Goal: Transaction & Acquisition: Purchase product/service

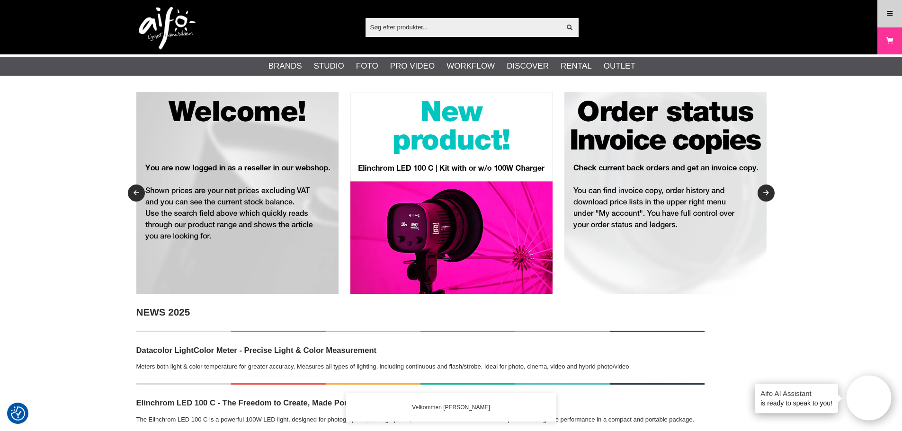
click at [893, 6] on link "Meny" at bounding box center [890, 13] width 24 height 22
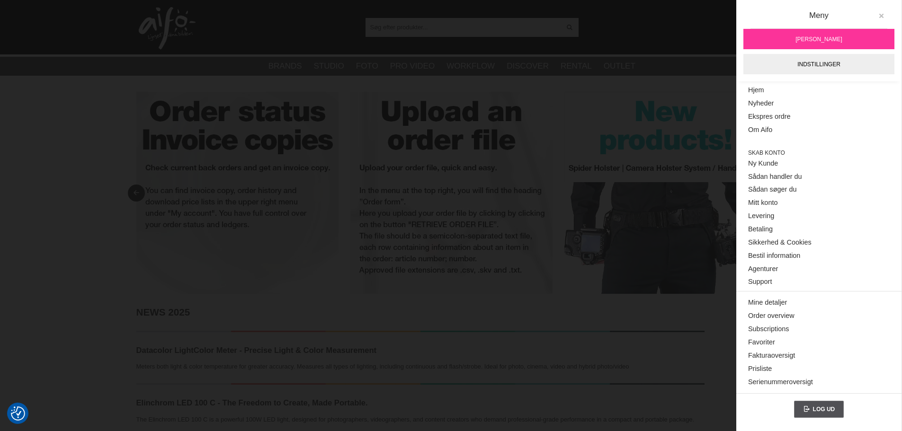
click at [881, 17] on icon at bounding box center [881, 16] width 7 height 7
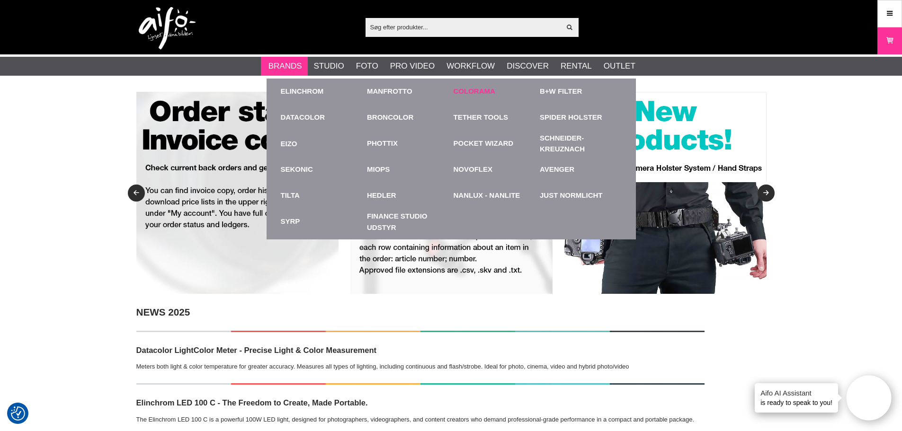
click at [487, 95] on link "Colorama" at bounding box center [475, 91] width 42 height 11
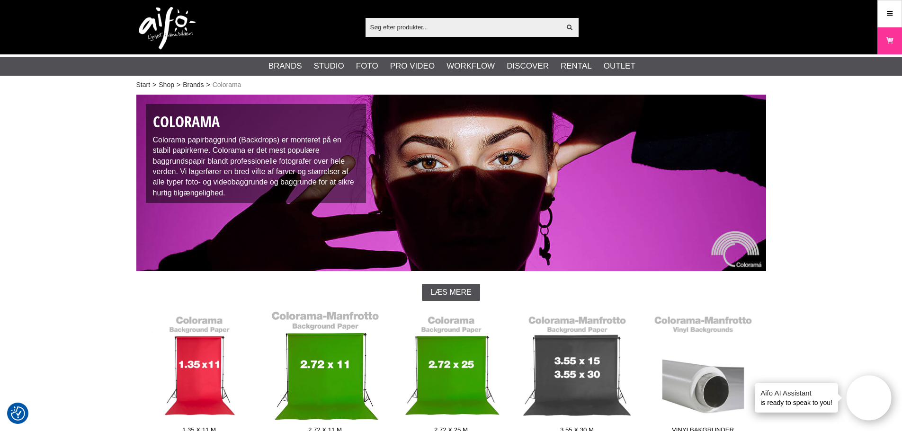
click at [326, 355] on link "2.72 x 11 m" at bounding box center [325, 375] width 126 height 128
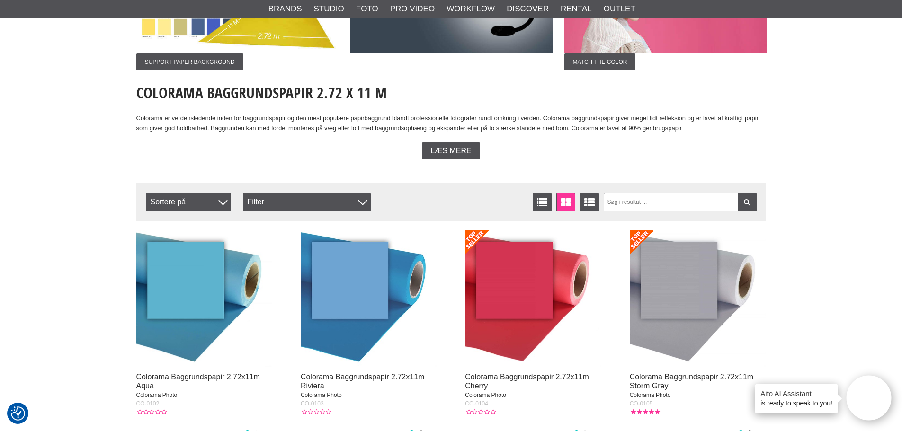
scroll to position [237, 0]
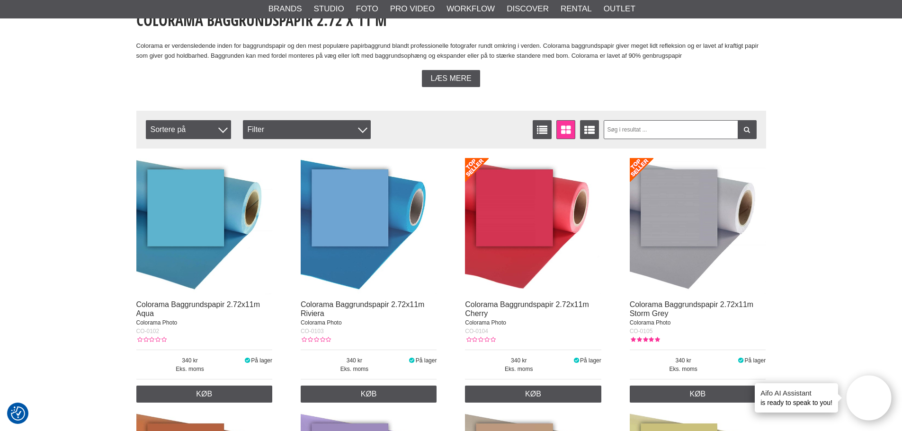
click at [514, 213] on img at bounding box center [533, 226] width 136 height 136
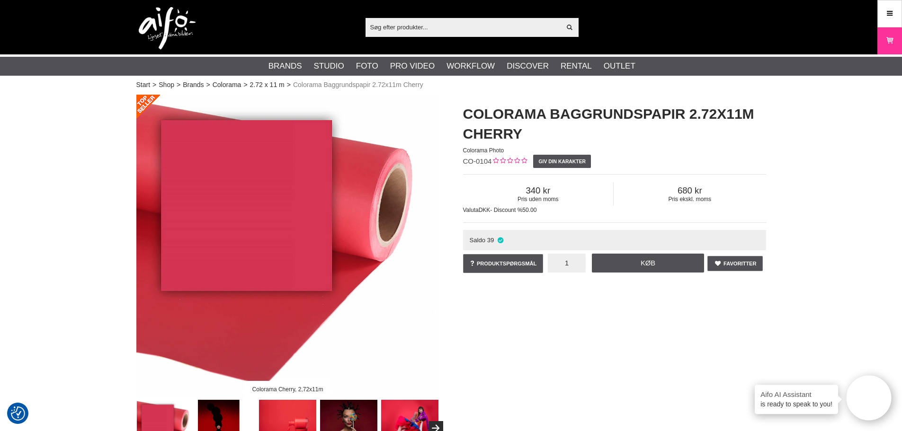
click at [565, 269] on input "1" at bounding box center [567, 263] width 38 height 19
type input "5"
click at [644, 263] on link "Køb" at bounding box center [648, 263] width 113 height 19
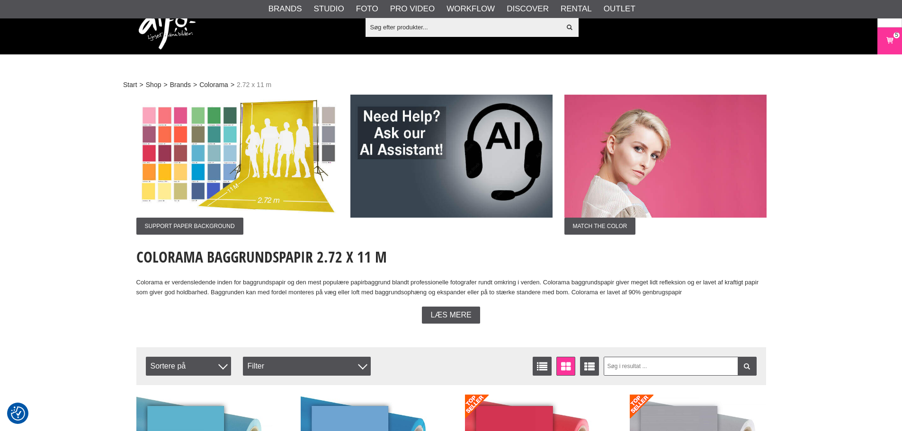
scroll to position [237, 0]
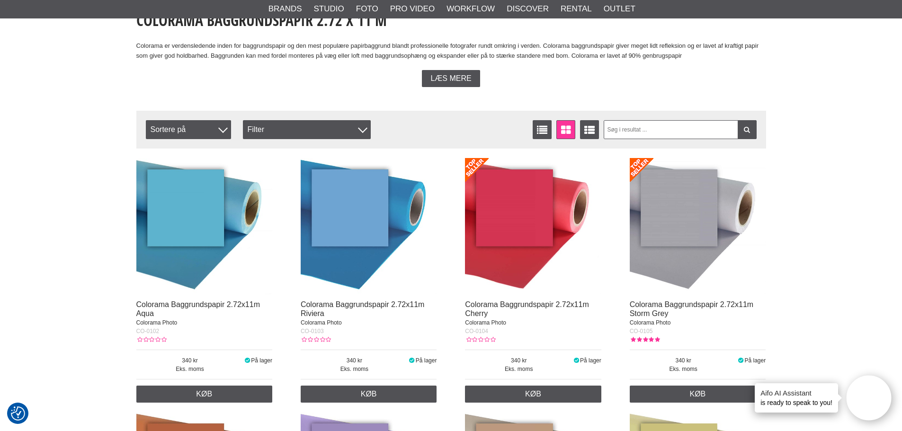
click at [679, 205] on img at bounding box center [698, 226] width 136 height 136
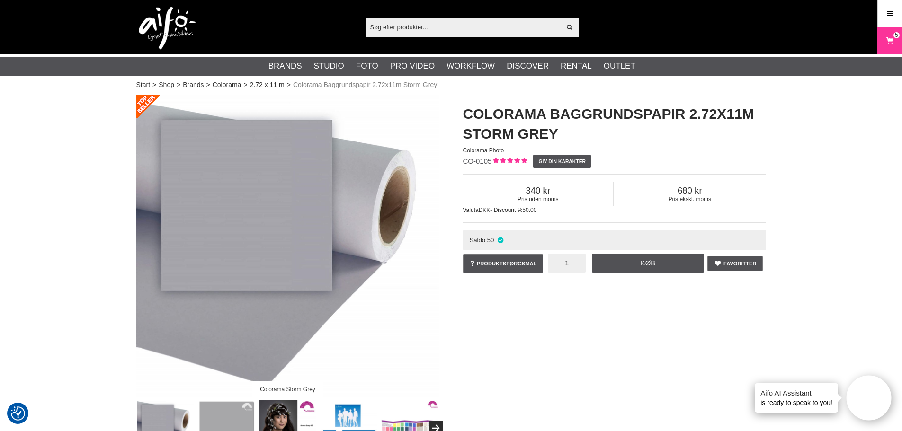
click at [572, 262] on input "1" at bounding box center [567, 263] width 38 height 19
type input "4"
click at [607, 263] on link "Køb" at bounding box center [648, 263] width 113 height 19
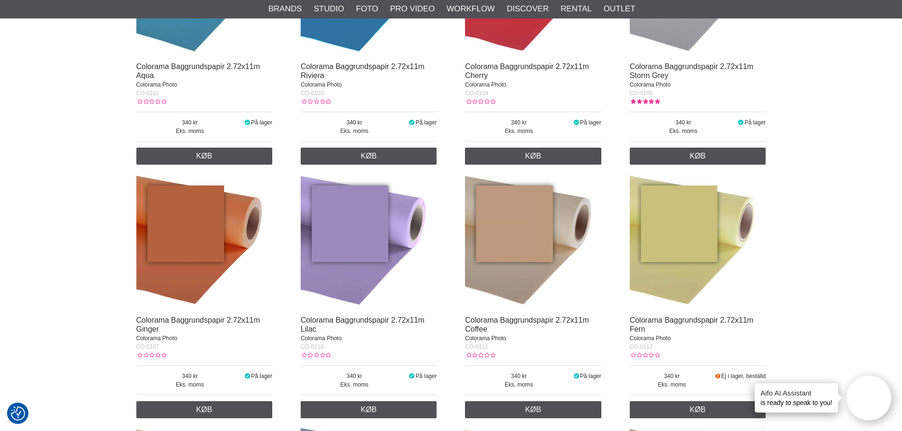
scroll to position [521, 0]
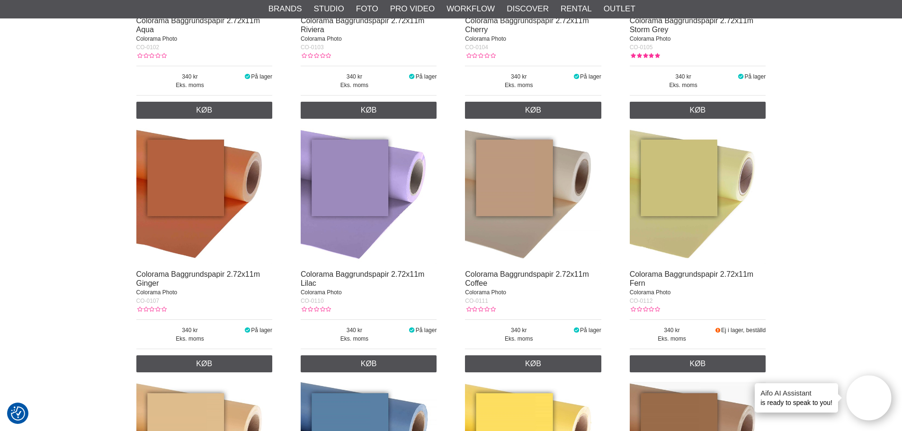
click at [339, 210] on img at bounding box center [369, 196] width 136 height 136
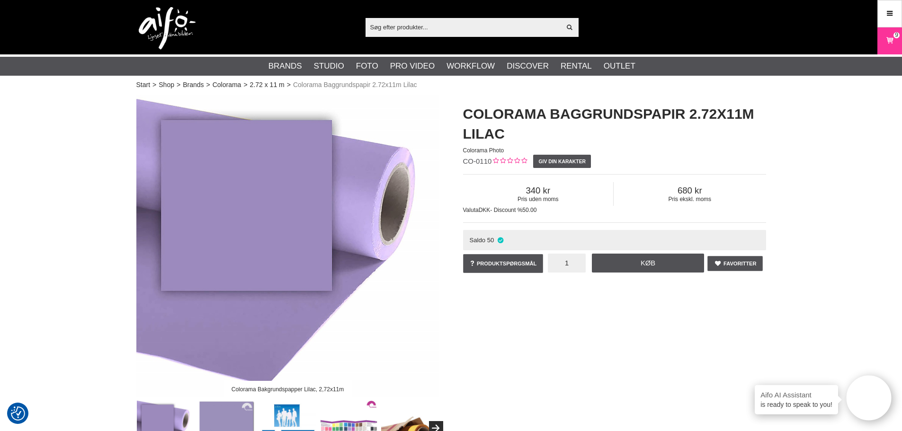
click at [568, 266] on input "1" at bounding box center [567, 263] width 38 height 19
type input "2"
click at [626, 261] on link "Køb" at bounding box center [648, 263] width 113 height 19
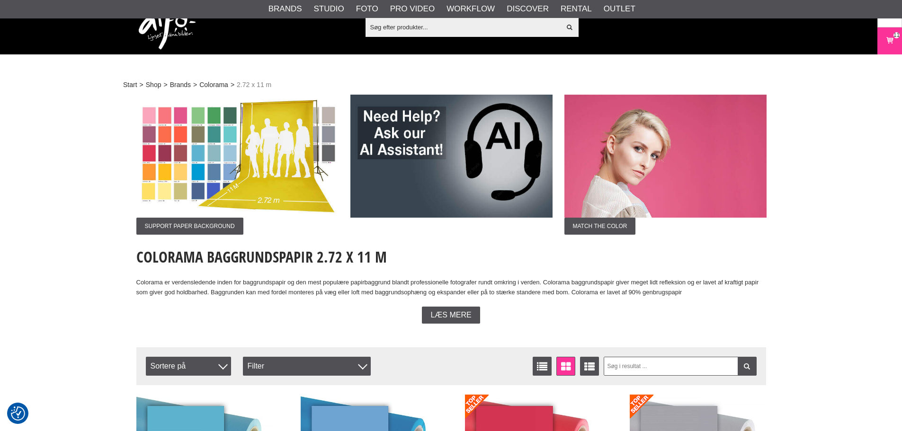
scroll to position [521, 0]
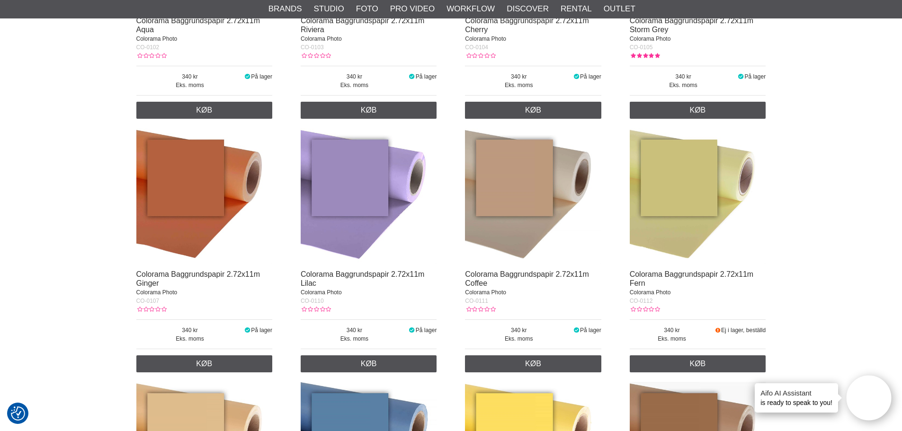
click at [527, 188] on img at bounding box center [533, 196] width 136 height 136
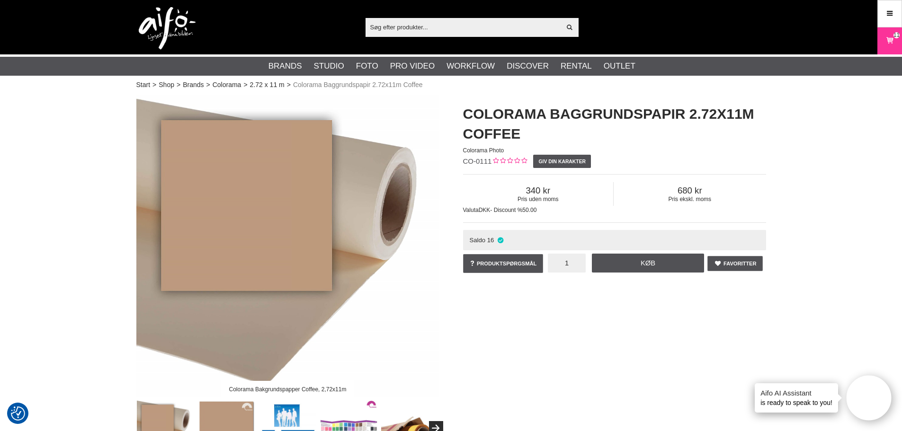
click at [570, 265] on input "1" at bounding box center [567, 263] width 38 height 19
type input "2"
click at [627, 259] on link "Køb" at bounding box center [648, 263] width 113 height 19
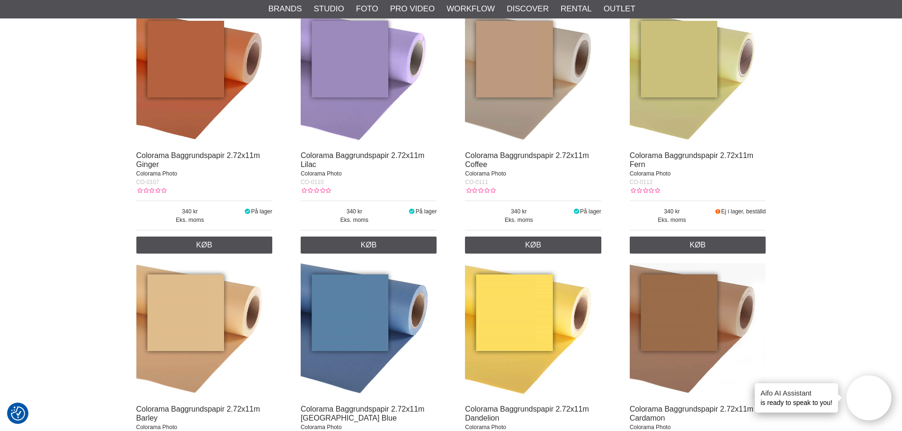
scroll to position [663, 0]
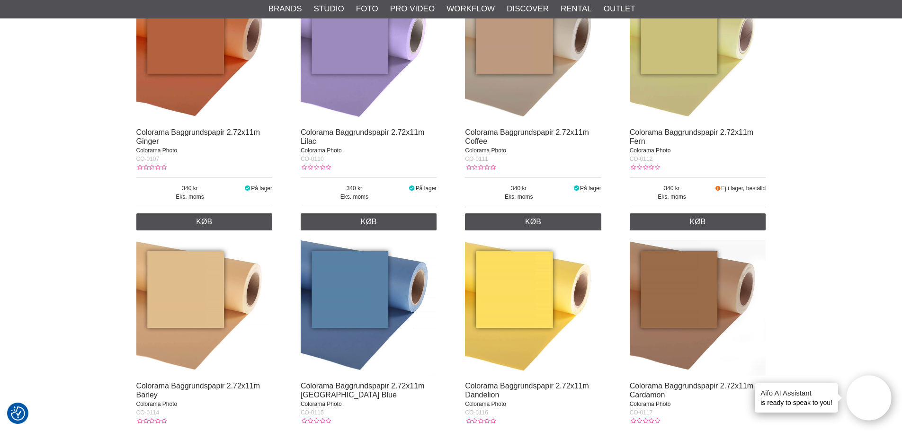
click at [695, 292] on img at bounding box center [698, 308] width 136 height 136
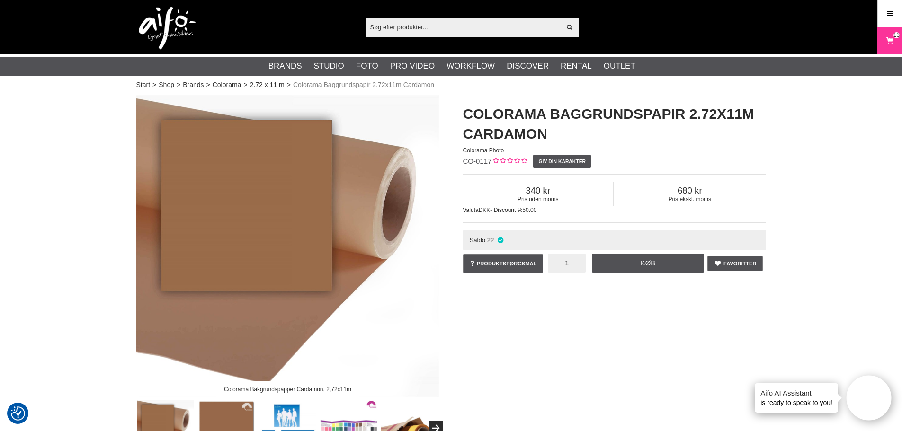
click at [570, 262] on input "1" at bounding box center [567, 263] width 38 height 19
type input "2"
click at [609, 263] on link "Køb" at bounding box center [648, 263] width 113 height 19
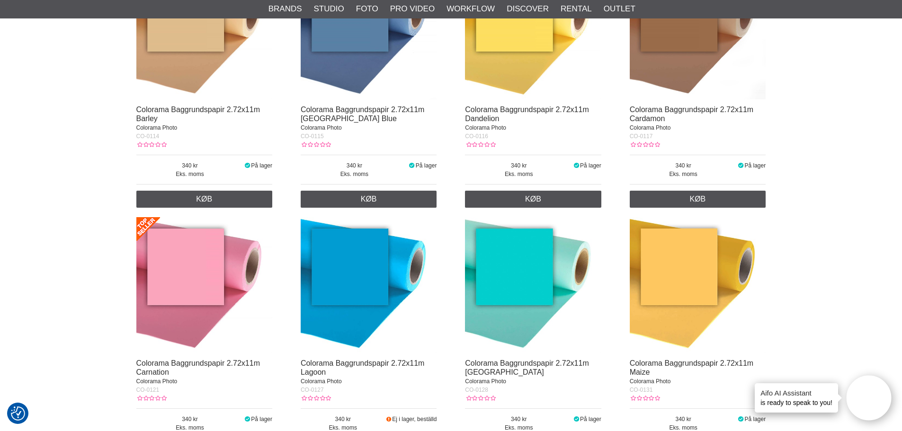
scroll to position [947, 0]
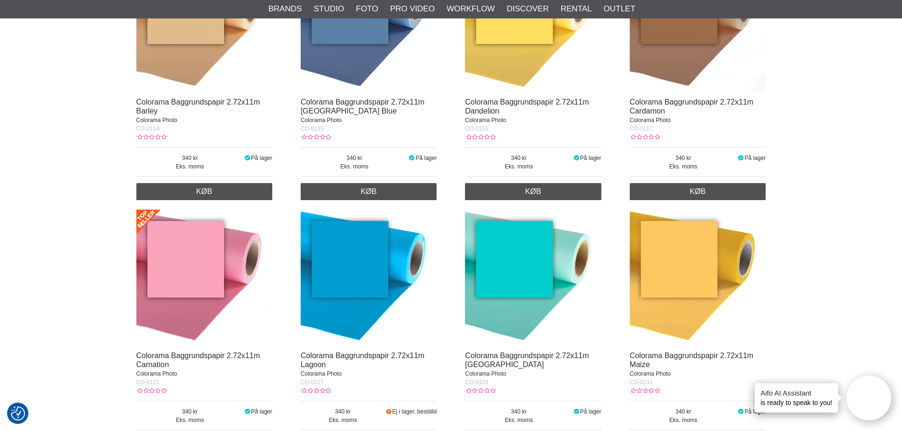
click at [349, 288] on img at bounding box center [369, 278] width 136 height 136
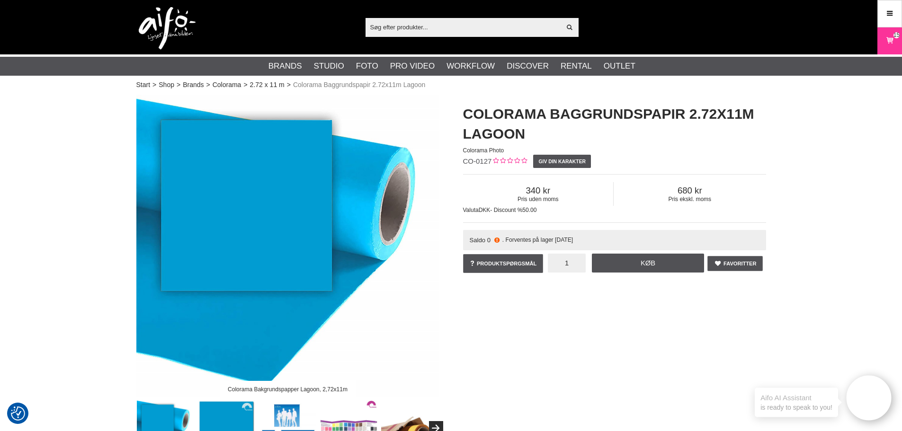
click at [567, 263] on input "1" at bounding box center [567, 263] width 38 height 19
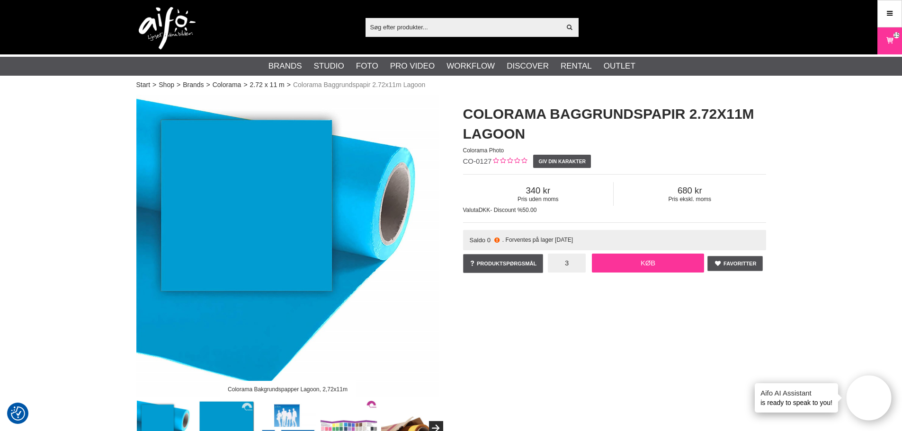
type input "3"
click at [616, 262] on link "Køb" at bounding box center [648, 263] width 113 height 19
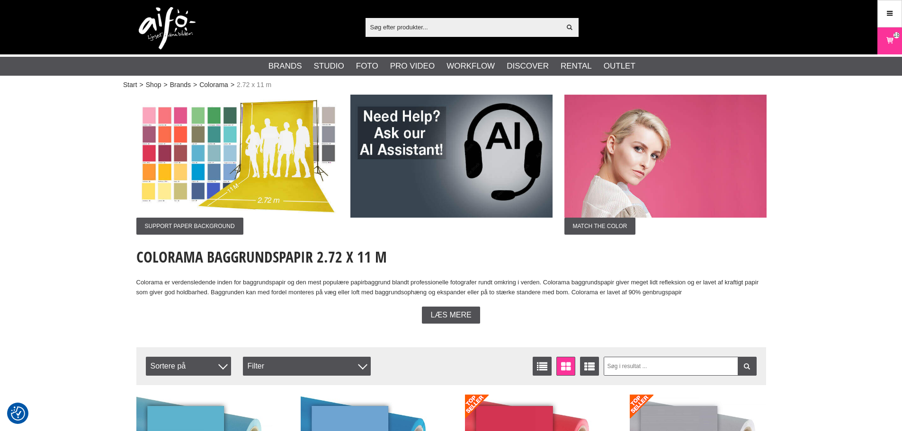
scroll to position [947, 0]
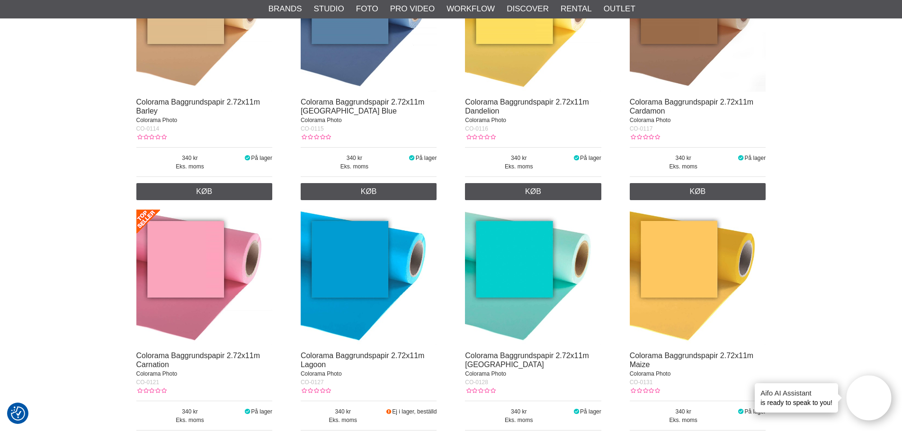
click at [526, 284] on img at bounding box center [533, 278] width 136 height 136
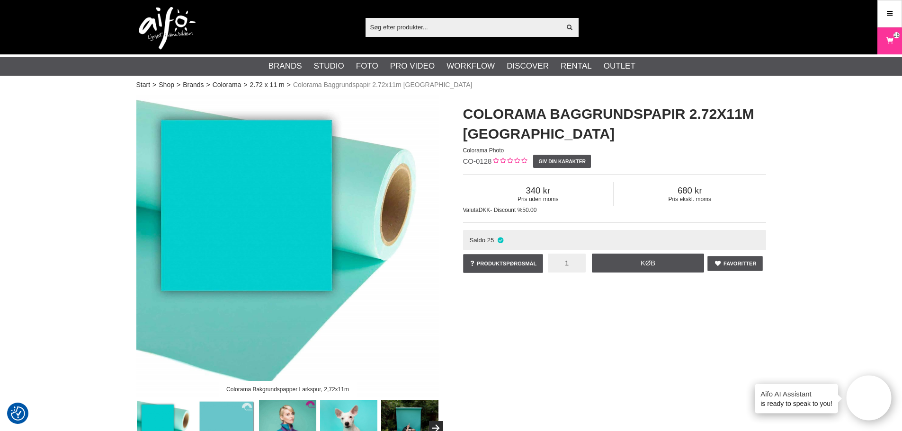
click at [571, 264] on input "1" at bounding box center [567, 263] width 38 height 19
type input "3"
click at [605, 267] on link "Køb" at bounding box center [648, 263] width 113 height 19
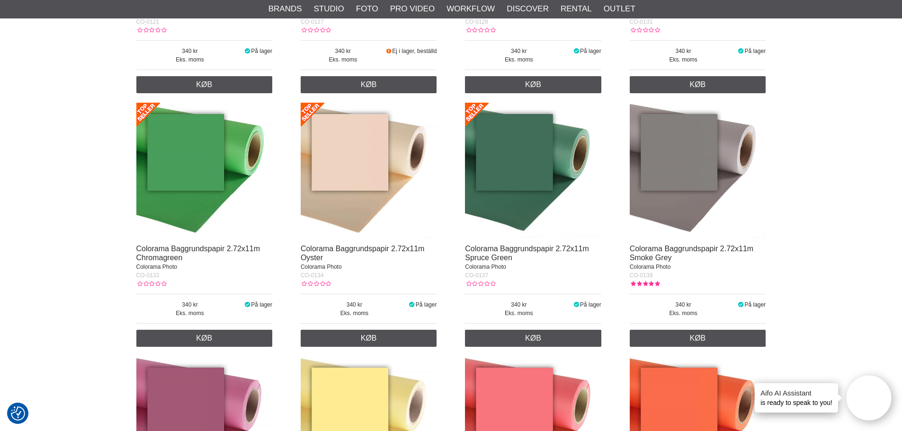
scroll to position [1278, 0]
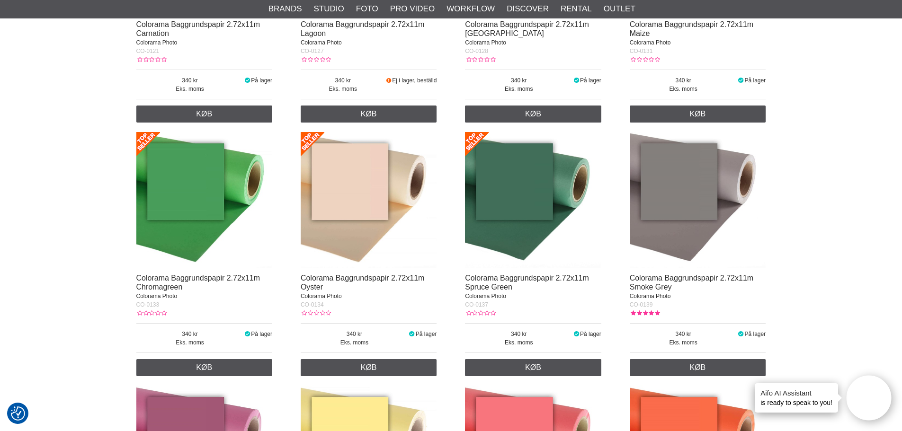
click at [519, 215] on img at bounding box center [533, 200] width 136 height 136
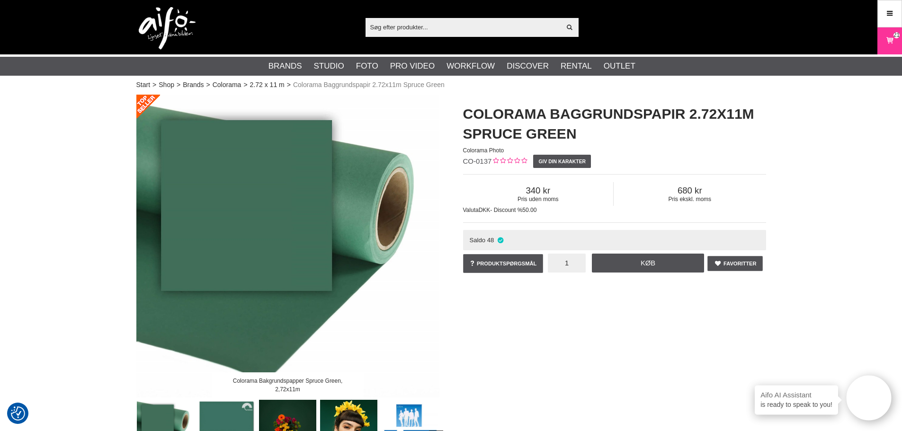
click at [568, 267] on input "1" at bounding box center [567, 263] width 38 height 19
type input "4"
click at [638, 258] on link "Køb" at bounding box center [648, 263] width 113 height 19
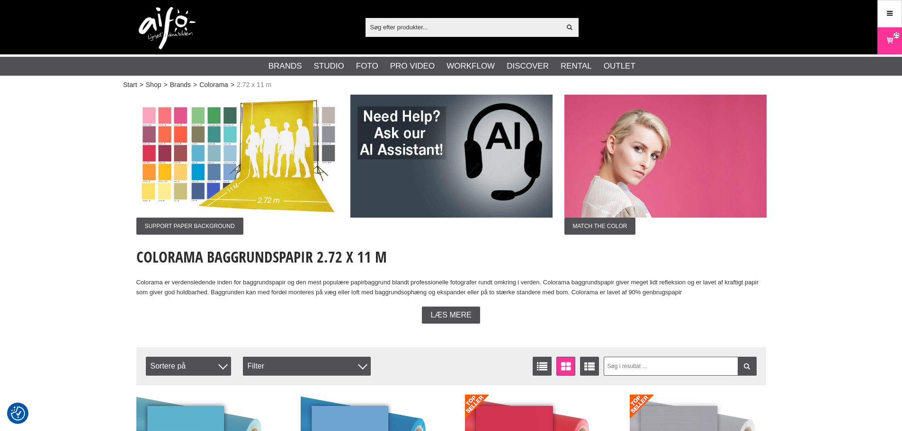
scroll to position [1278, 0]
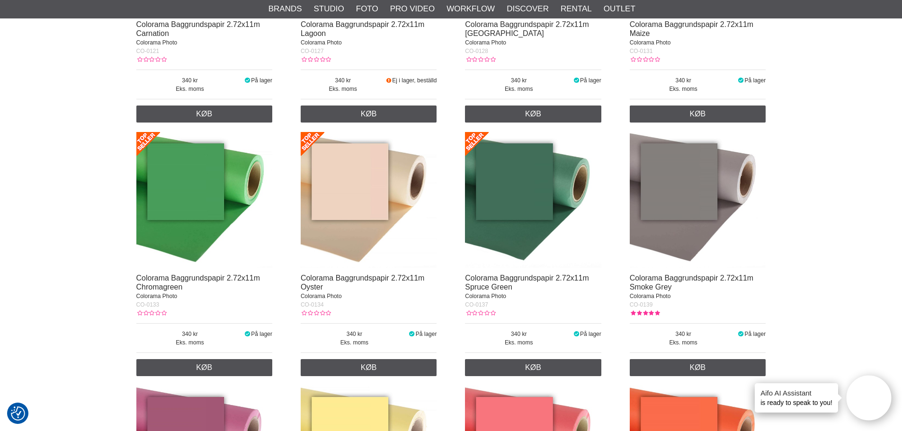
click at [687, 206] on img at bounding box center [698, 200] width 136 height 136
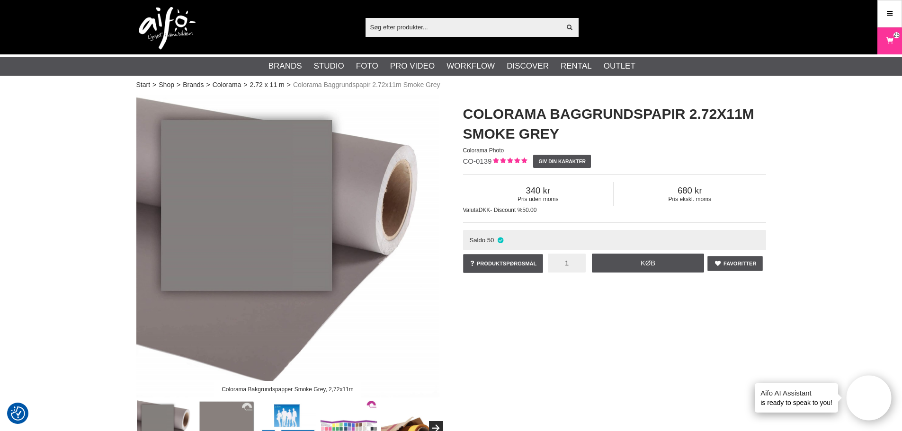
click at [570, 264] on input "1" at bounding box center [567, 263] width 38 height 19
type input "3"
click at [640, 258] on link "Køb" at bounding box center [648, 263] width 113 height 19
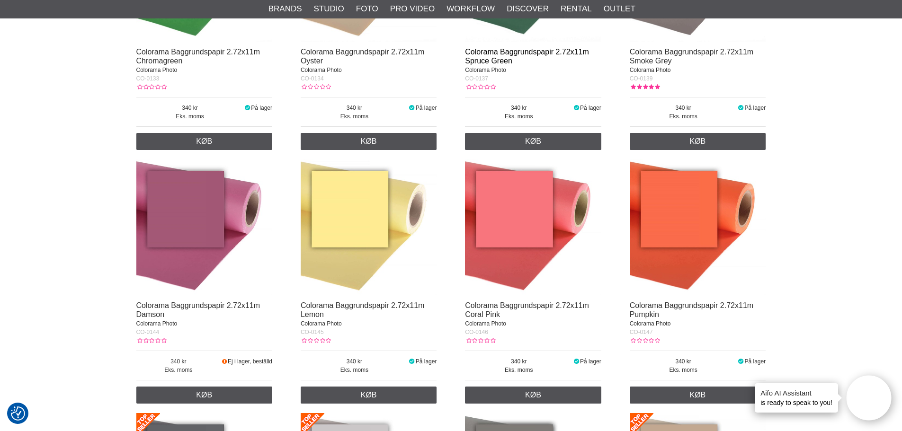
scroll to position [1515, 0]
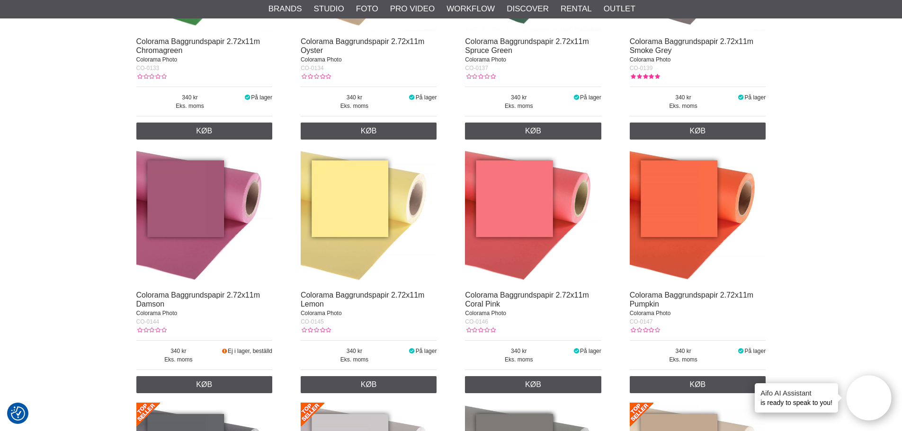
click at [343, 242] on img at bounding box center [369, 217] width 136 height 136
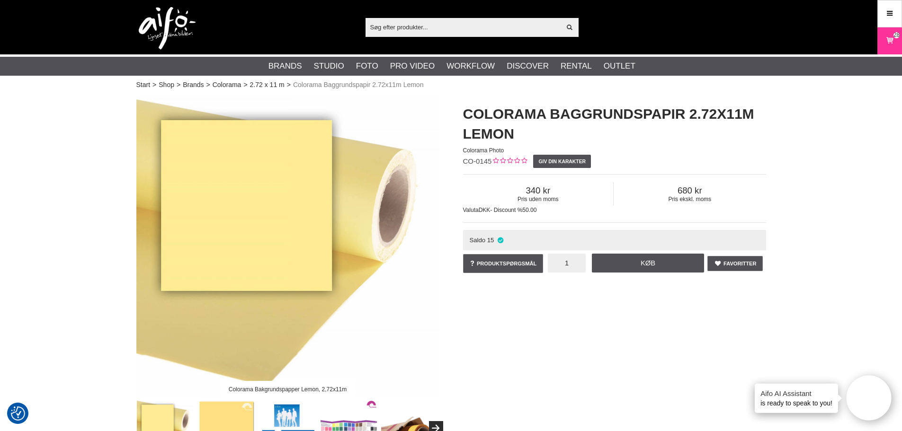
click at [566, 266] on input "1" at bounding box center [567, 263] width 38 height 19
type input "2"
click at [646, 260] on link "Køb" at bounding box center [648, 263] width 113 height 19
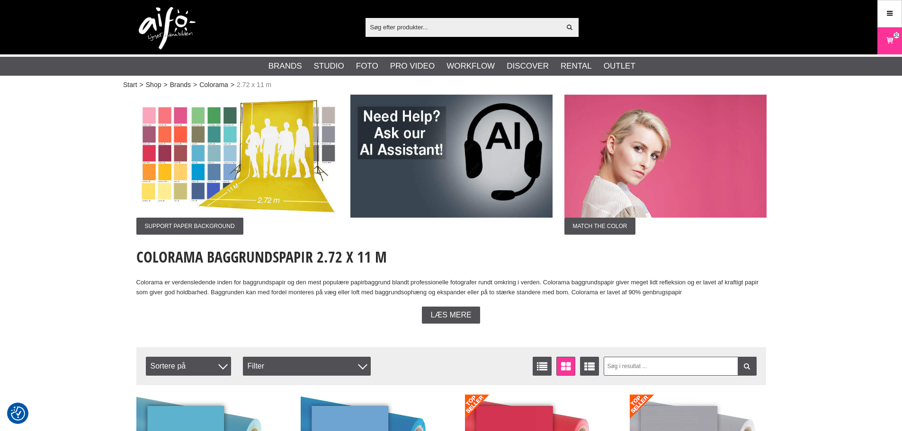
scroll to position [1515, 0]
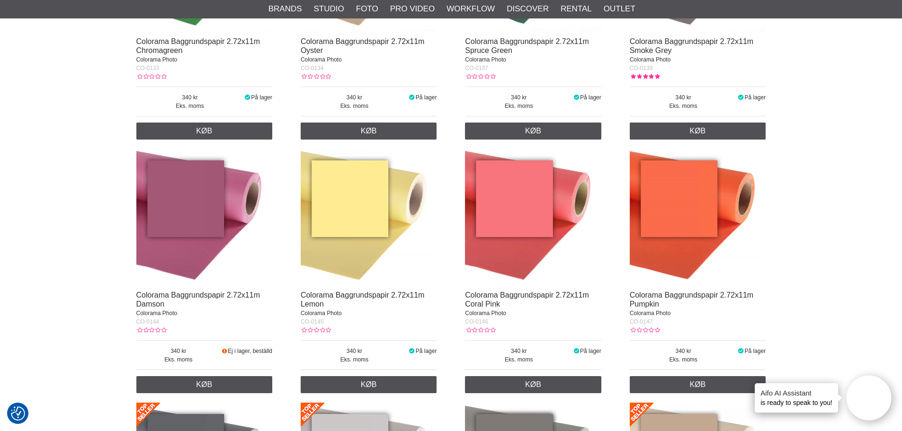
click at [535, 229] on img at bounding box center [533, 217] width 136 height 136
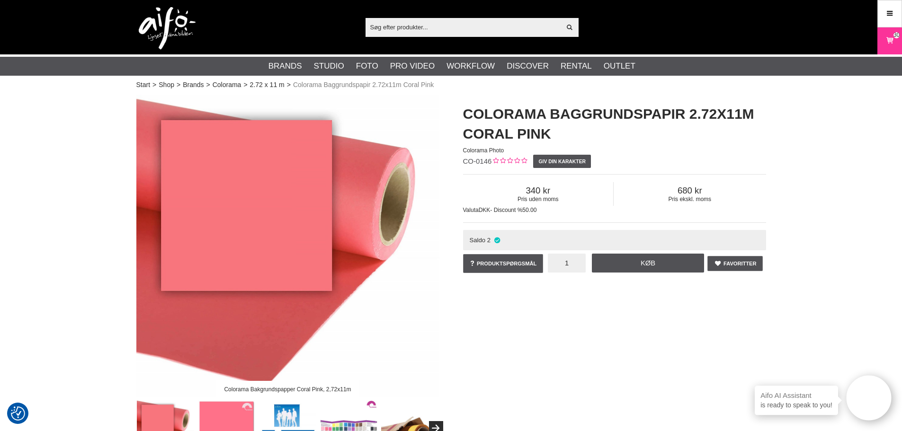
click at [568, 264] on input "1" at bounding box center [567, 263] width 38 height 19
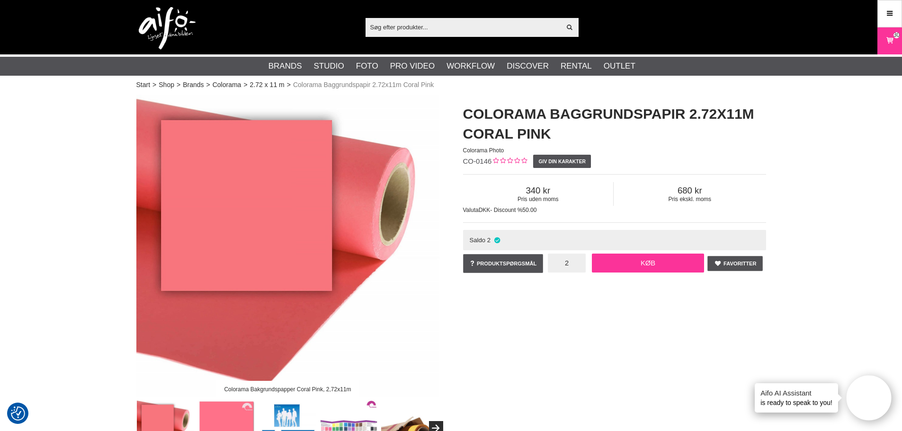
type input "2"
click at [657, 263] on link "Køb" at bounding box center [648, 263] width 113 height 19
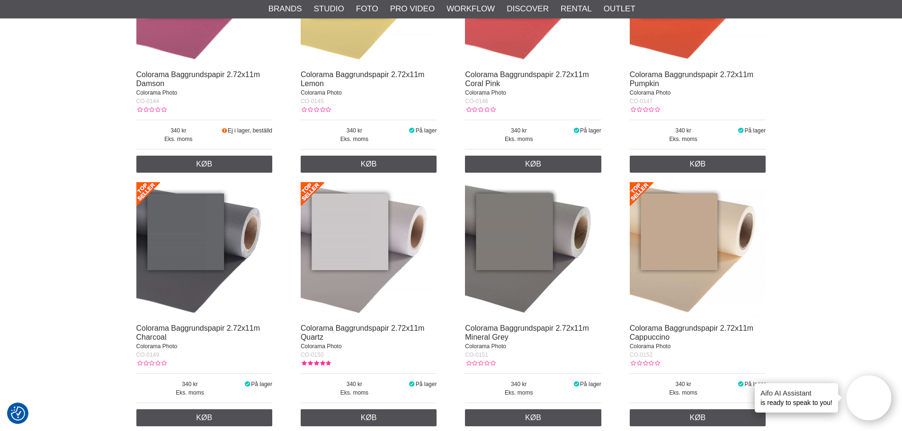
scroll to position [1752, 0]
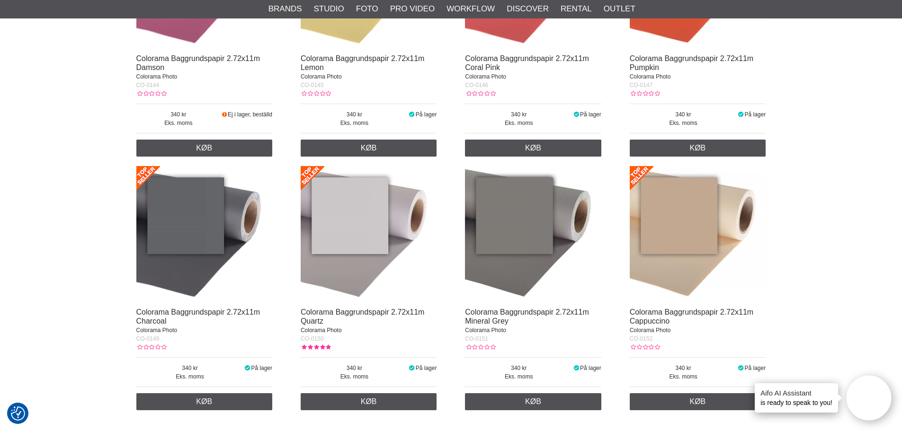
click at [179, 250] on img at bounding box center [204, 234] width 136 height 136
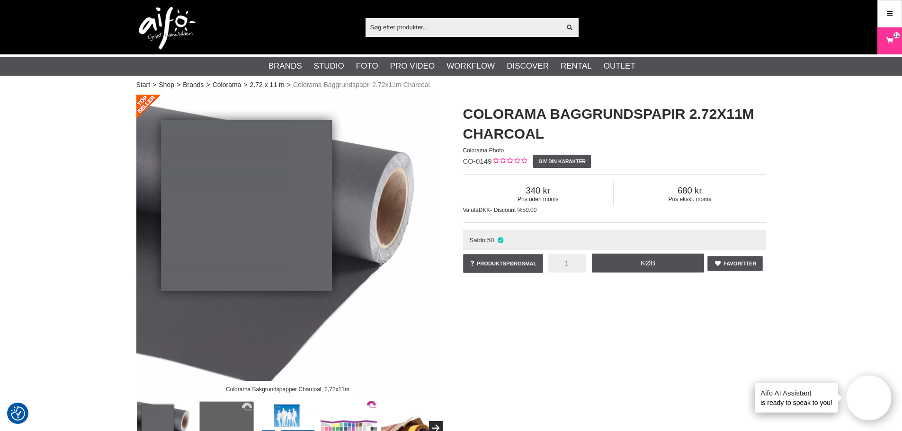
click at [562, 264] on input "1" at bounding box center [567, 263] width 38 height 19
type input "6"
click at [675, 257] on link "Køb" at bounding box center [648, 263] width 113 height 19
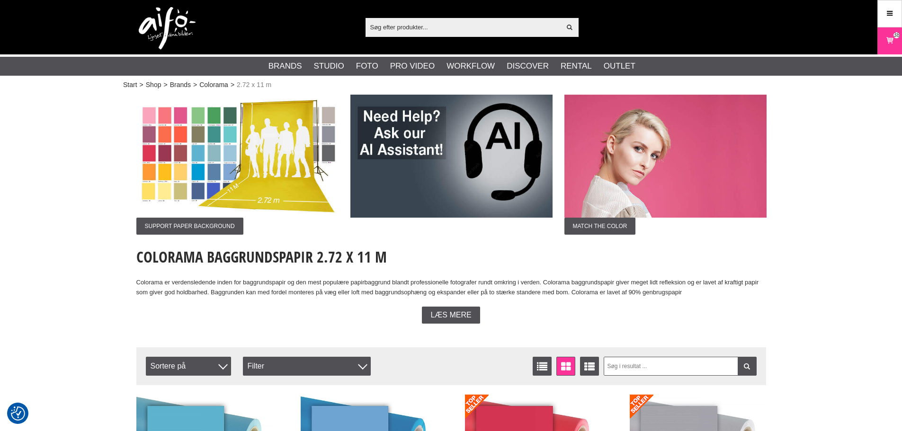
scroll to position [1752, 0]
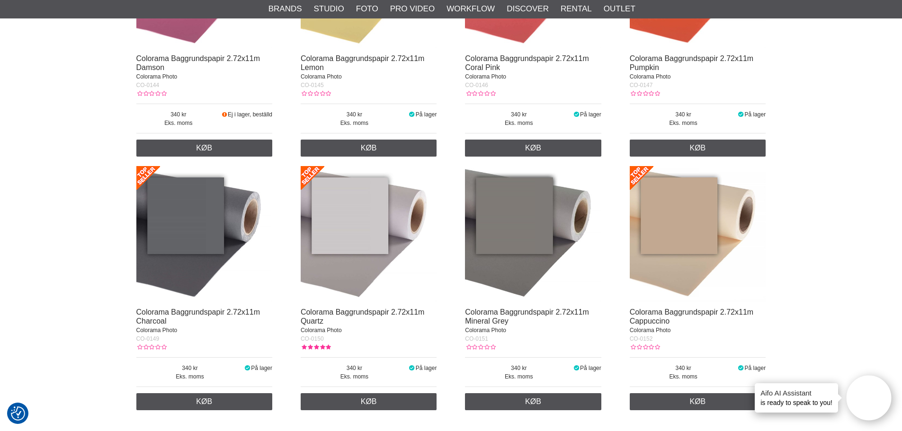
click at [339, 289] on img at bounding box center [369, 234] width 136 height 136
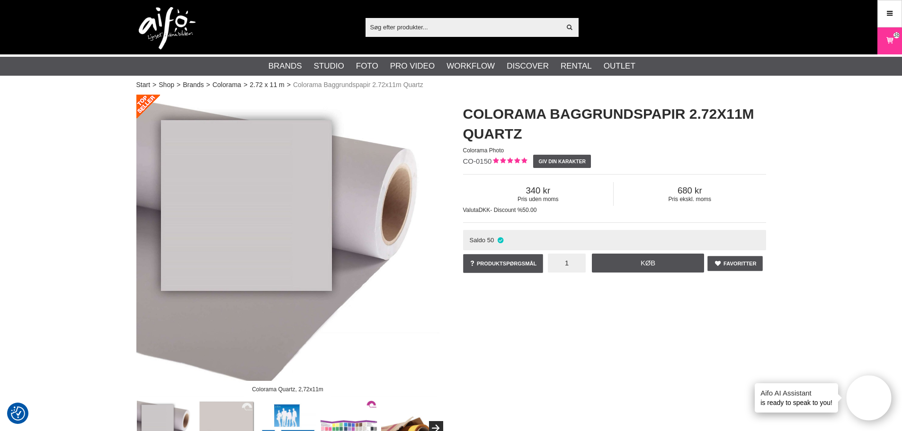
click at [566, 265] on input "1" at bounding box center [567, 263] width 38 height 19
type input "4"
click at [658, 265] on link "Køb" at bounding box center [648, 263] width 113 height 19
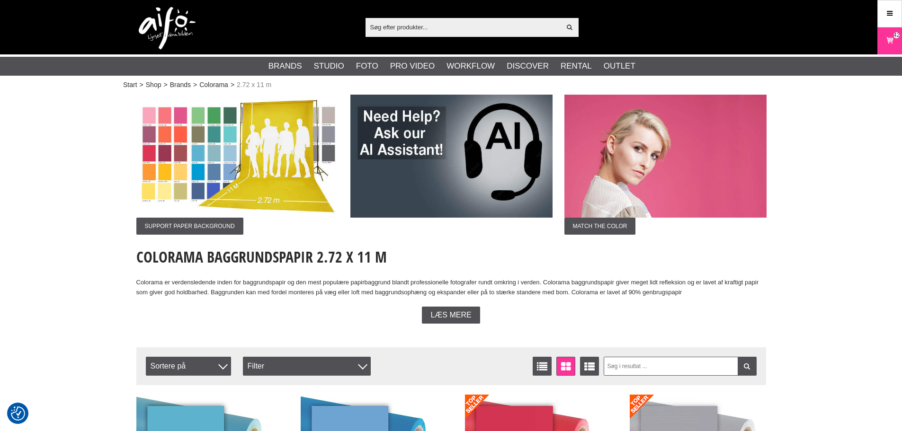
scroll to position [1752, 0]
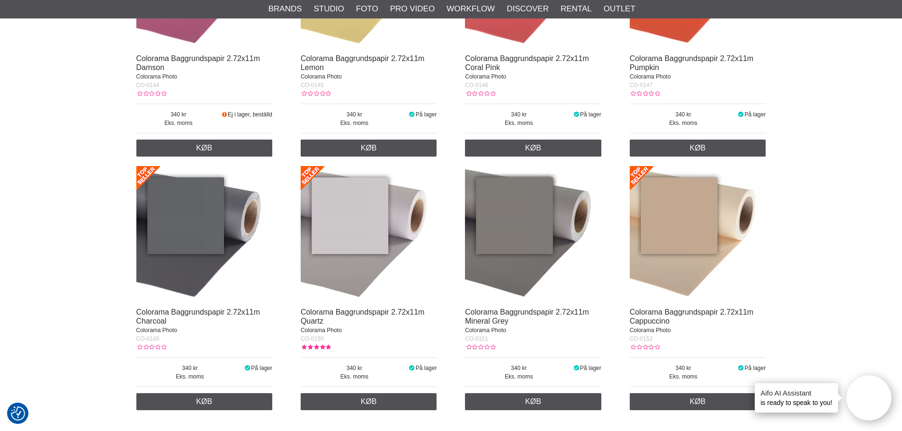
click at [542, 232] on img at bounding box center [533, 234] width 136 height 136
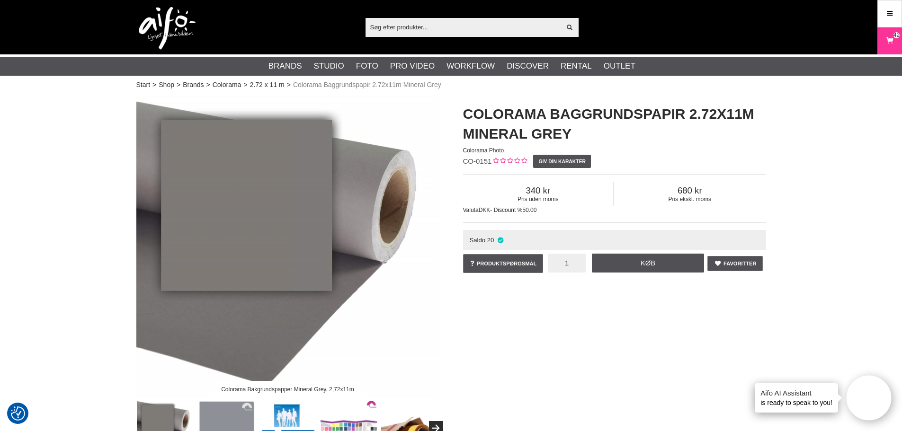
click at [560, 264] on input "1" at bounding box center [567, 263] width 38 height 19
type input "2"
click at [635, 260] on link "Køb" at bounding box center [648, 263] width 113 height 19
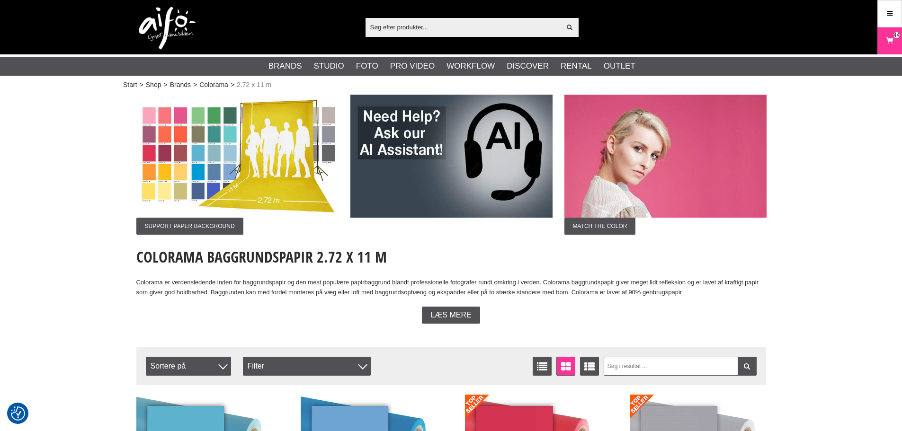
scroll to position [1752, 0]
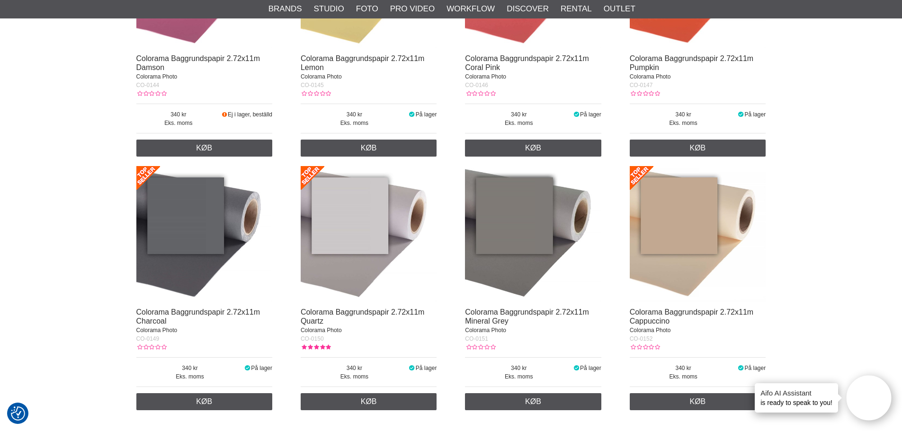
click at [687, 231] on img at bounding box center [698, 234] width 136 height 136
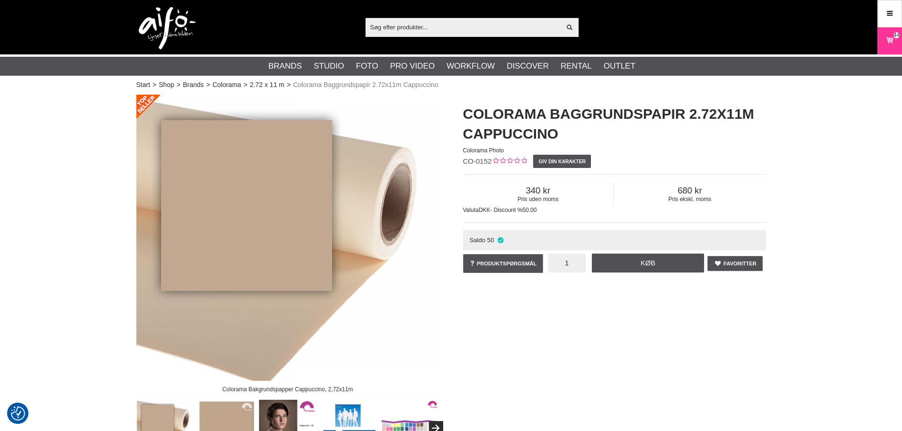
click at [571, 267] on input "1" at bounding box center [567, 263] width 38 height 19
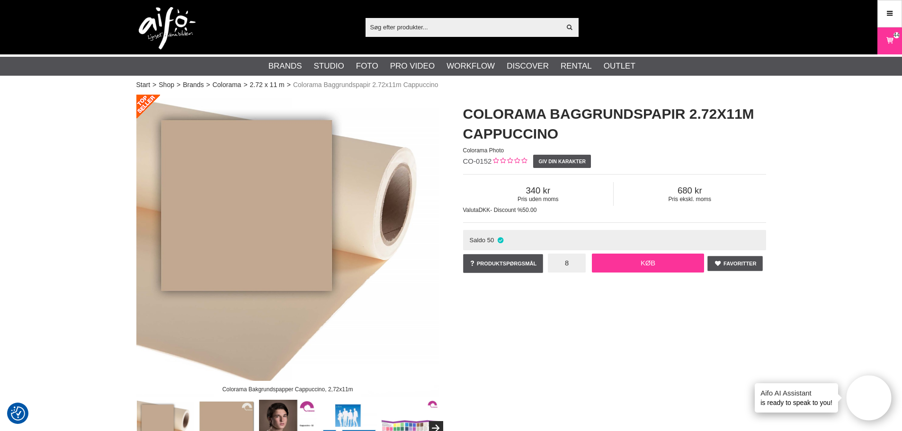
type input "8"
click at [651, 263] on link "Køb" at bounding box center [648, 263] width 113 height 19
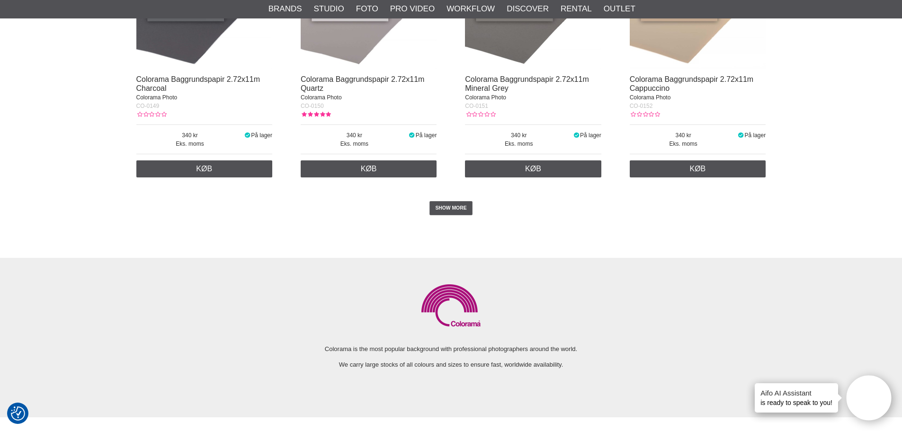
scroll to position [1988, 0]
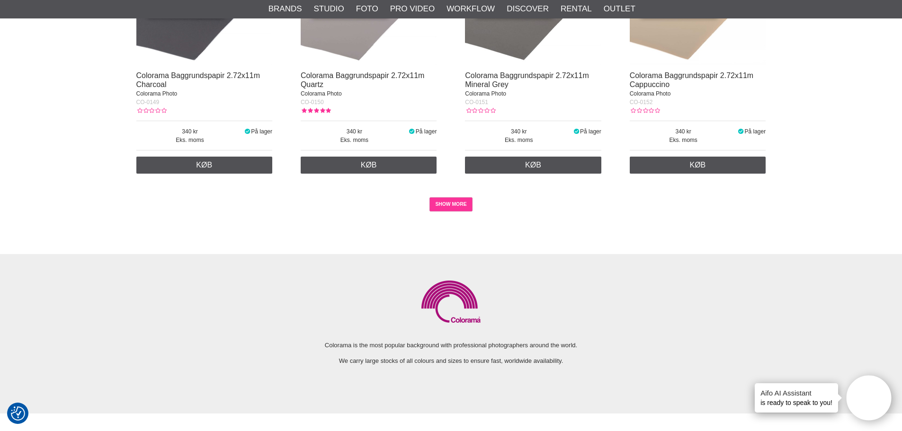
click at [455, 201] on link "SHOW MORE" at bounding box center [450, 204] width 43 height 14
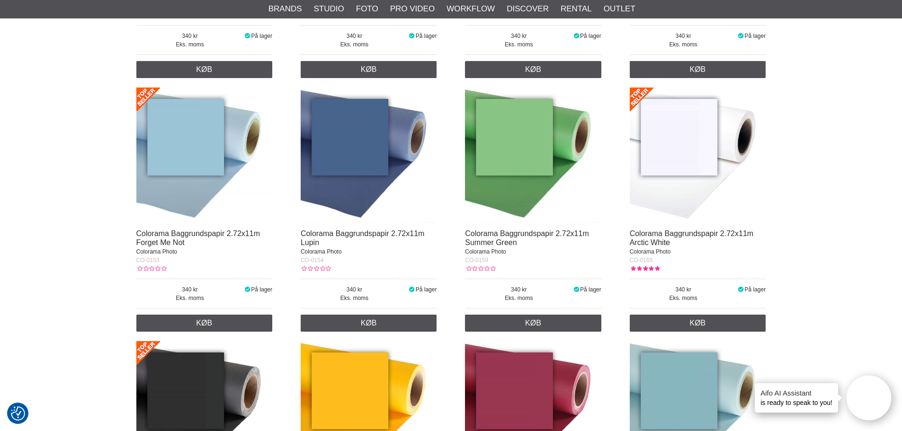
scroll to position [2099, 0]
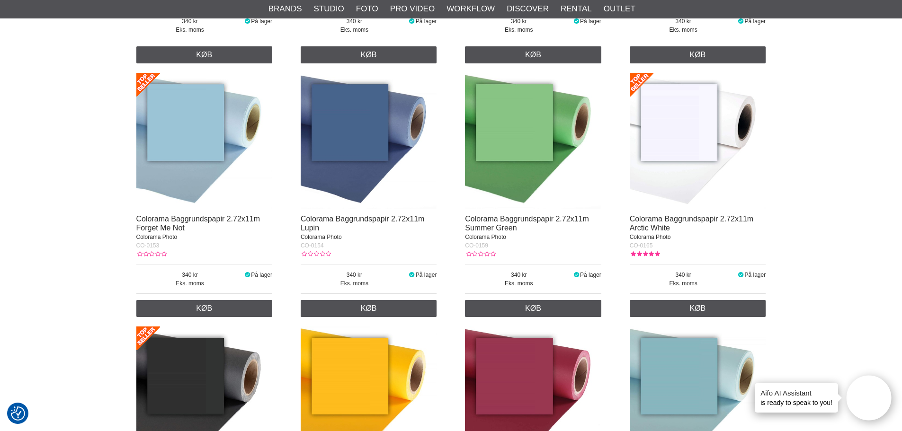
click at [211, 154] on img at bounding box center [204, 141] width 136 height 136
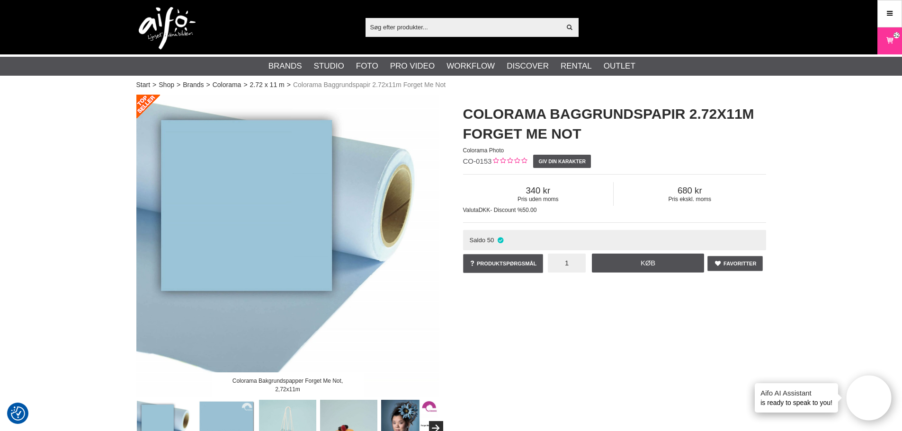
click at [570, 265] on input "1" at bounding box center [567, 263] width 38 height 19
type input "3"
click at [619, 258] on link "Køb" at bounding box center [648, 263] width 113 height 19
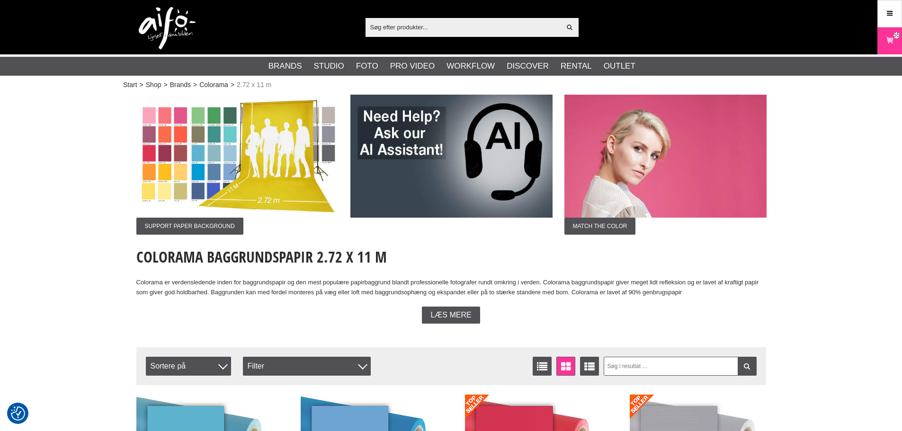
scroll to position [2099, 0]
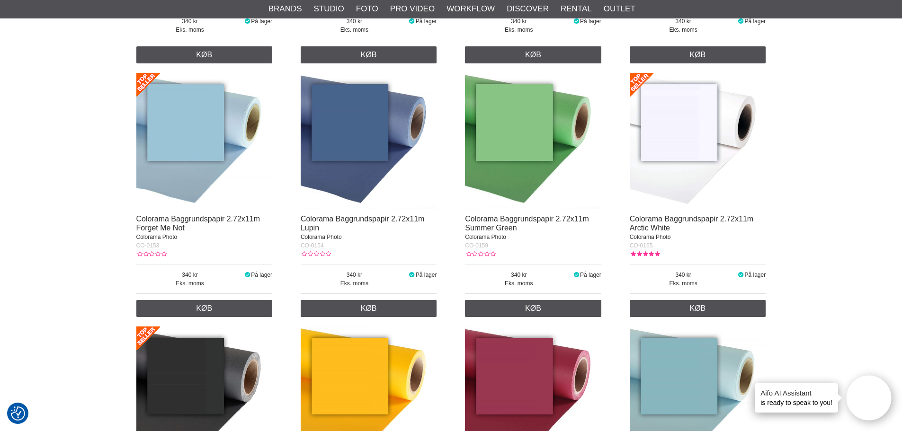
click at [703, 124] on img at bounding box center [698, 141] width 136 height 136
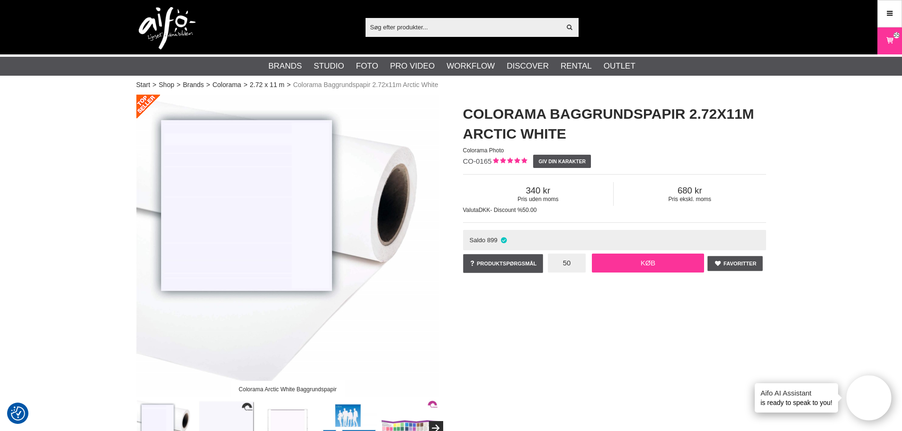
type input "50"
click at [623, 258] on link "Køb" at bounding box center [648, 263] width 113 height 19
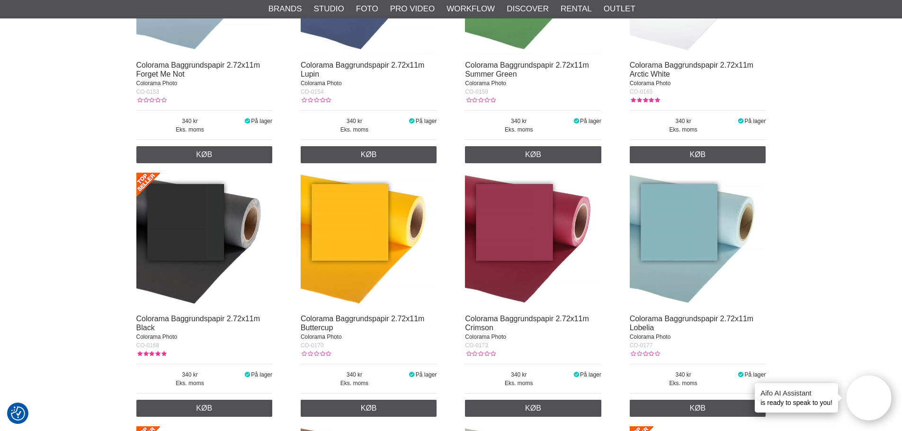
scroll to position [2288, 0]
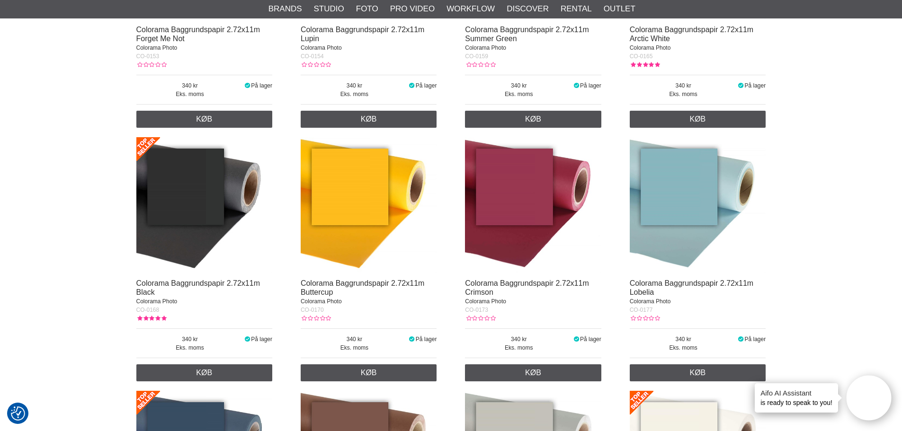
click at [165, 232] on img at bounding box center [204, 205] width 136 height 136
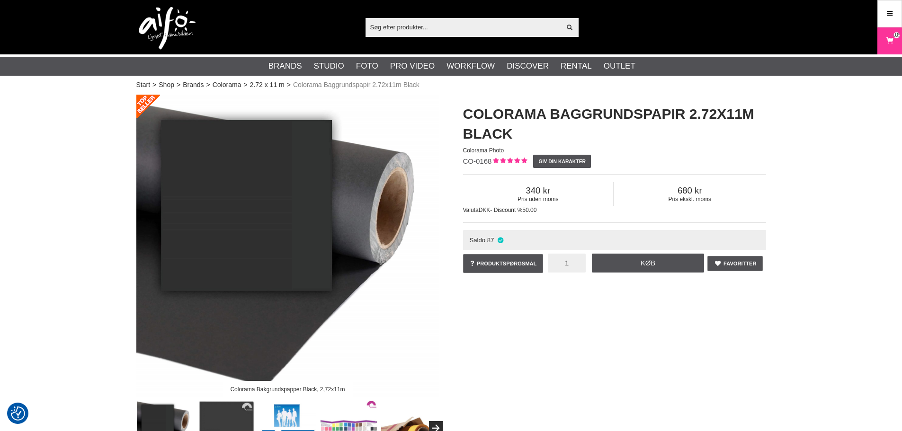
click at [562, 266] on input "1" at bounding box center [567, 263] width 38 height 19
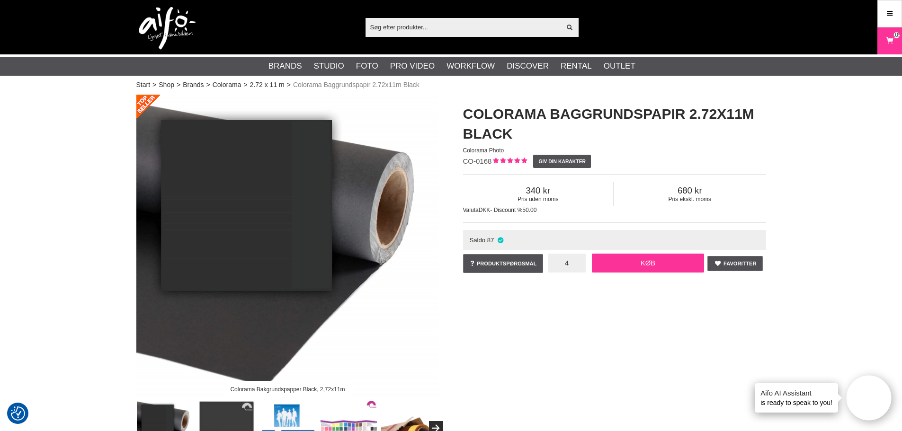
type input "4"
click at [628, 263] on link "Køb" at bounding box center [648, 263] width 113 height 19
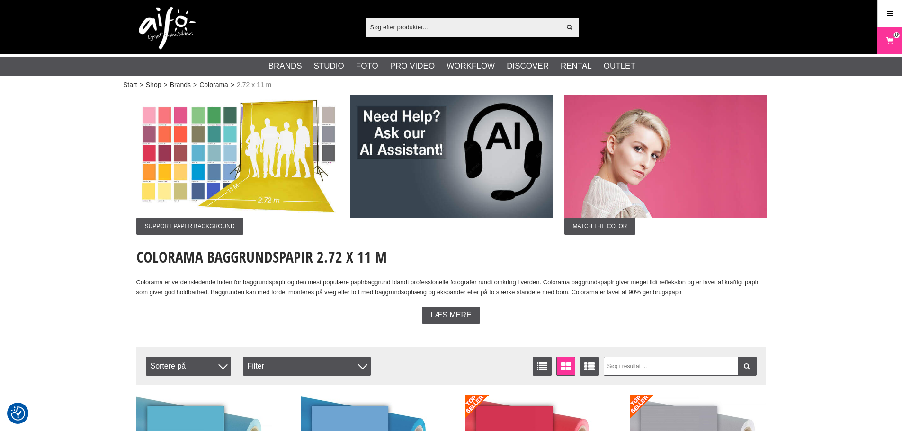
scroll to position [2288, 0]
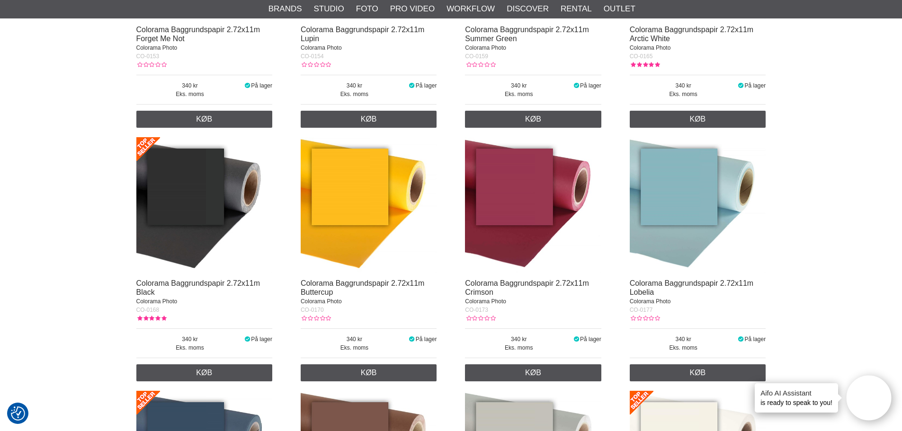
click at [352, 203] on img at bounding box center [369, 205] width 136 height 136
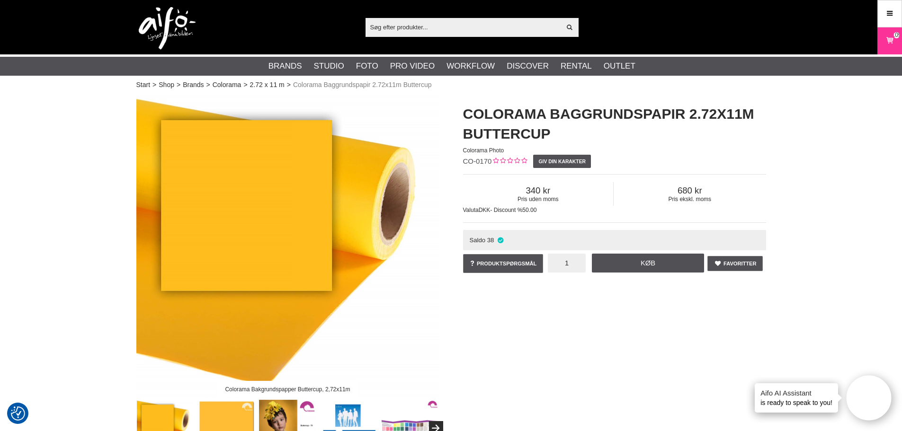
click at [567, 263] on input "1" at bounding box center [567, 263] width 38 height 19
type input "2"
click at [621, 268] on link "Køb" at bounding box center [648, 263] width 113 height 19
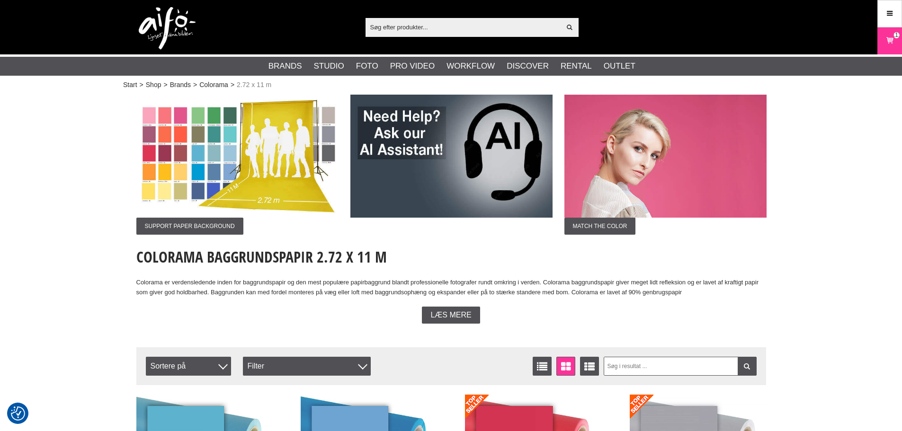
scroll to position [2288, 0]
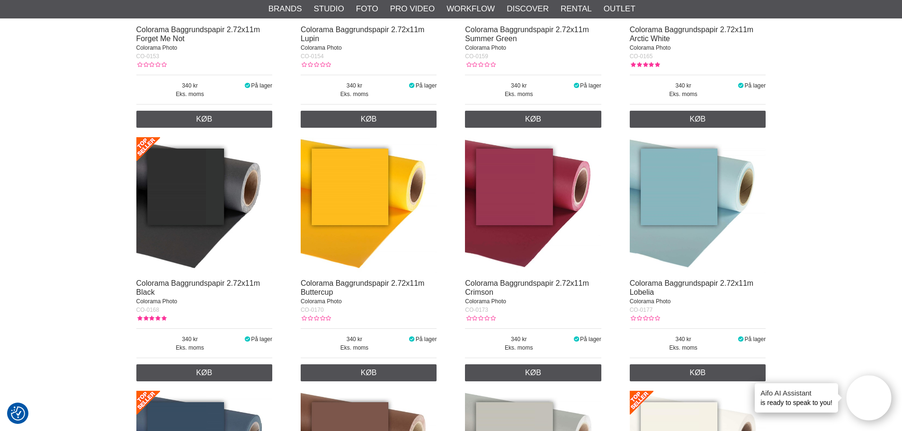
click at [512, 218] on img at bounding box center [533, 205] width 136 height 136
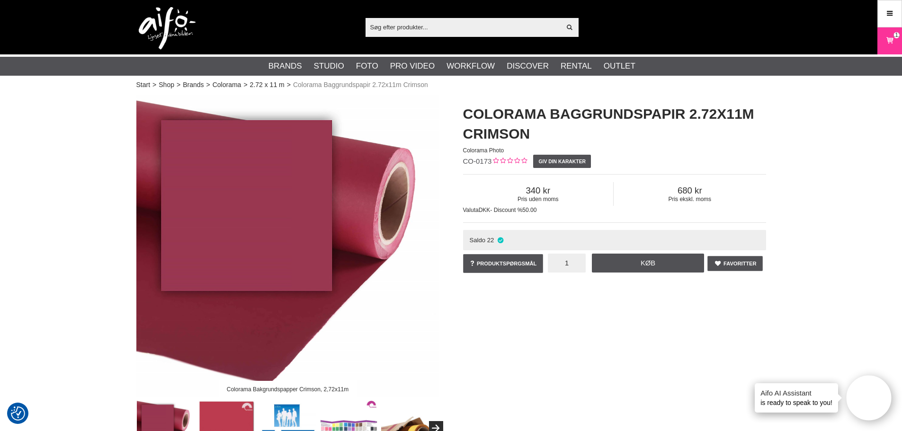
click at [566, 266] on input "1" at bounding box center [567, 263] width 38 height 19
type input "3"
click at [609, 265] on link "Køb" at bounding box center [648, 263] width 113 height 19
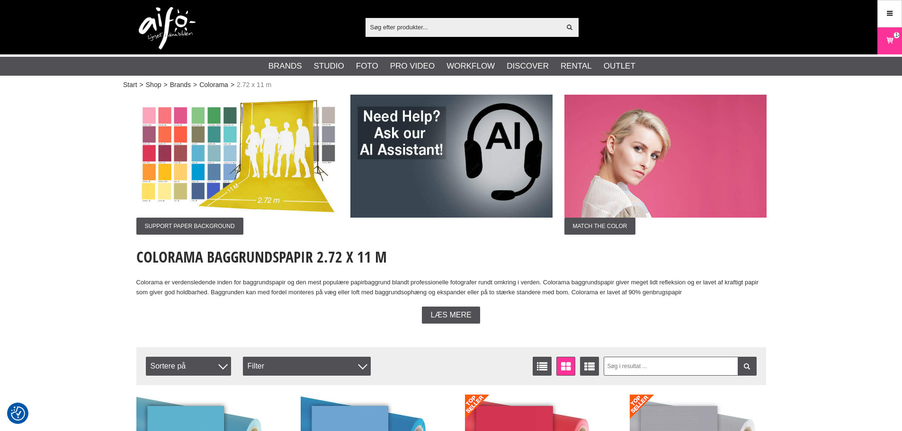
scroll to position [2288, 0]
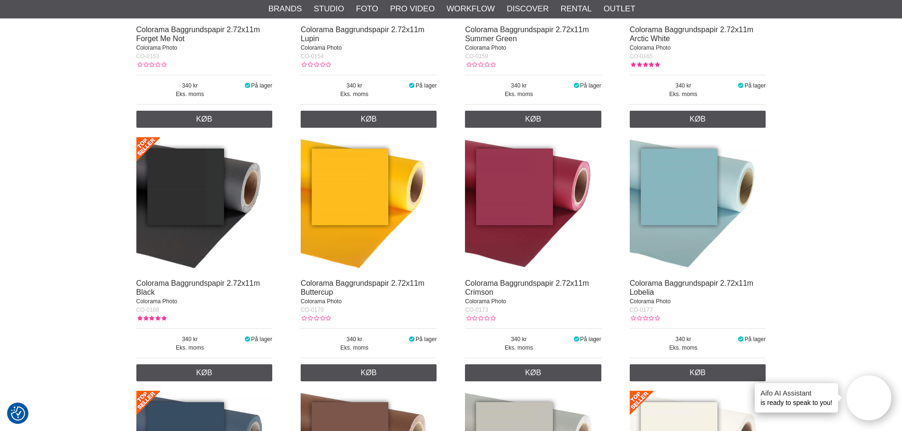
click at [663, 227] on img at bounding box center [698, 205] width 136 height 136
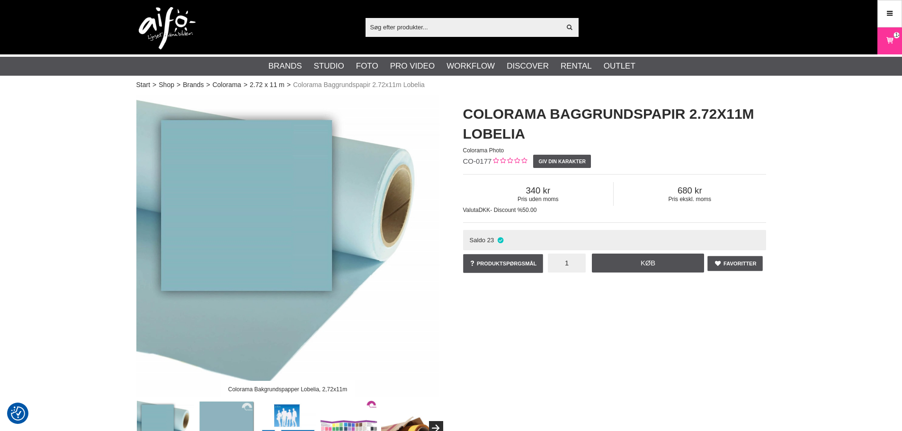
click at [568, 266] on input "1" at bounding box center [567, 263] width 38 height 19
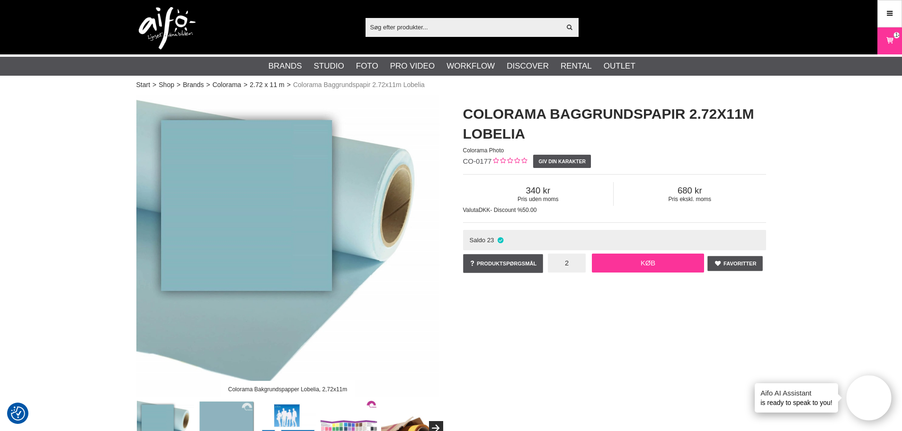
type input "2"
click at [639, 262] on link "Køb" at bounding box center [648, 263] width 113 height 19
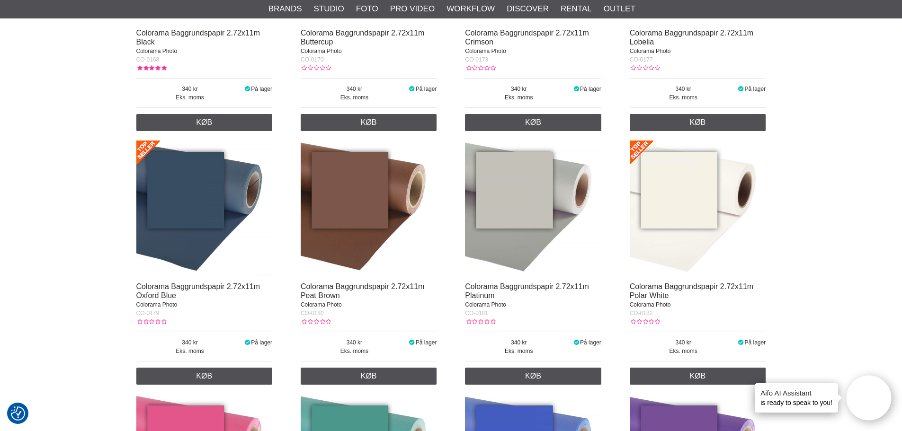
scroll to position [2620, 0]
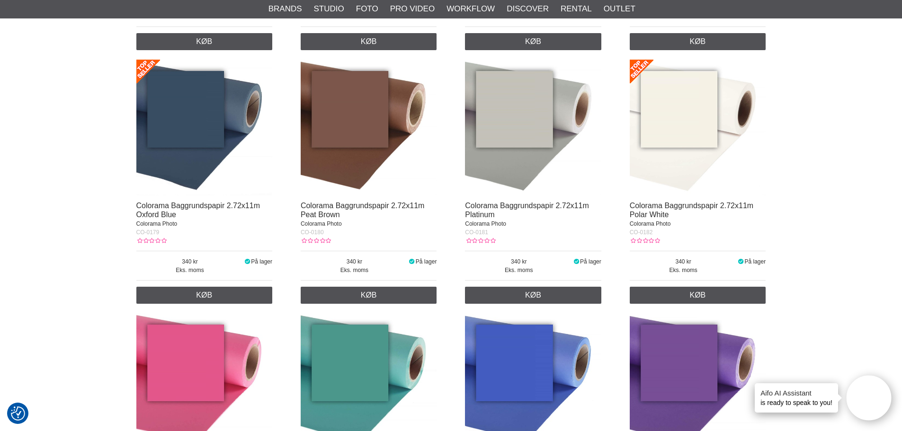
click at [499, 125] on img at bounding box center [533, 128] width 136 height 136
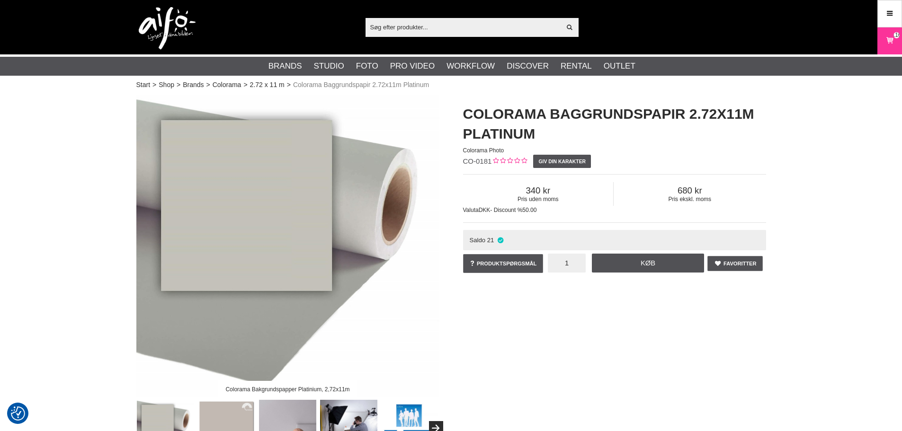
click at [571, 267] on input "1" at bounding box center [567, 263] width 38 height 19
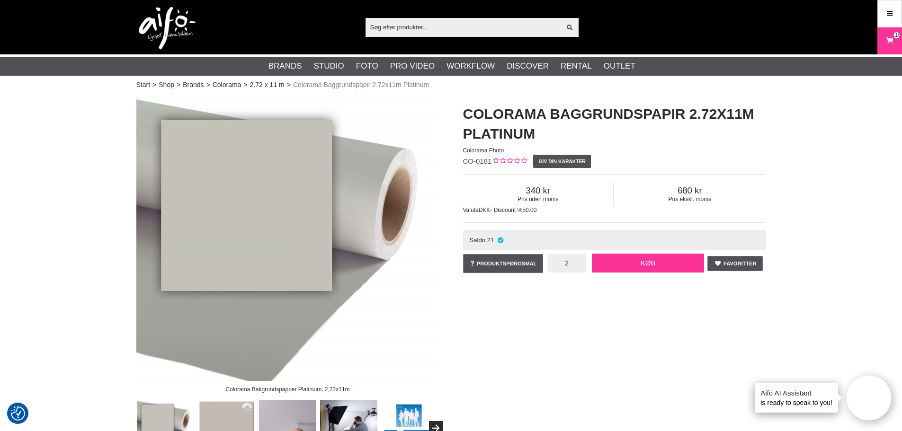
type input "2"
click at [609, 263] on link "Køb" at bounding box center [648, 263] width 113 height 19
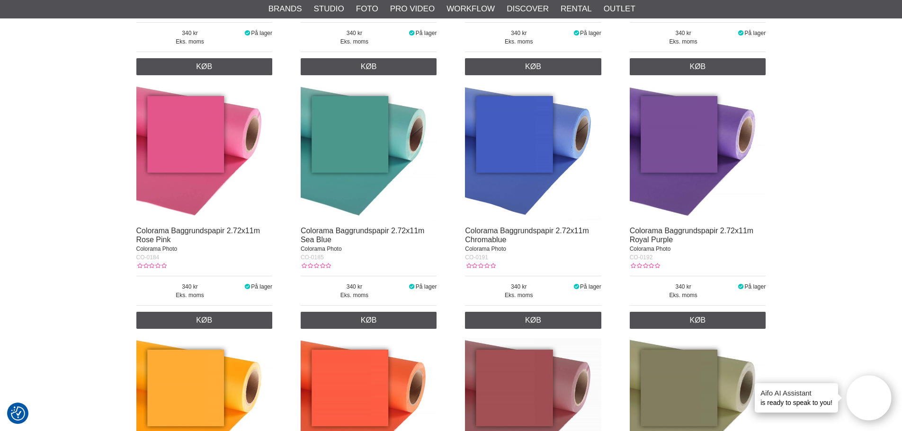
scroll to position [2856, 0]
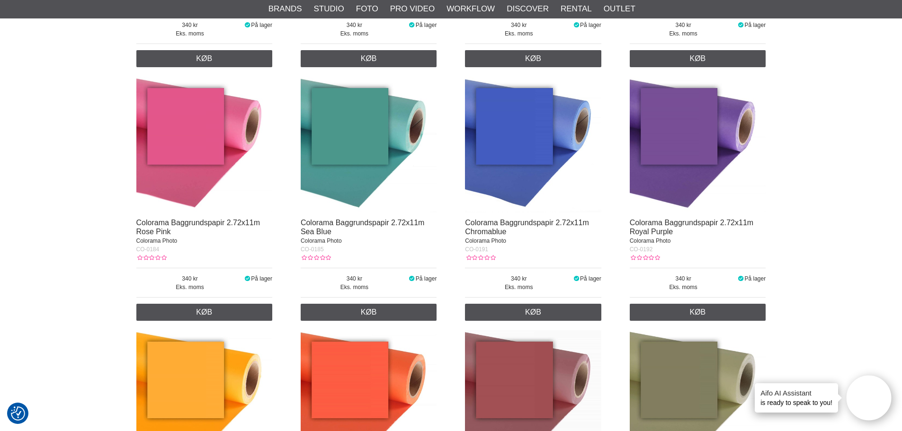
click at [208, 156] on img at bounding box center [204, 145] width 136 height 136
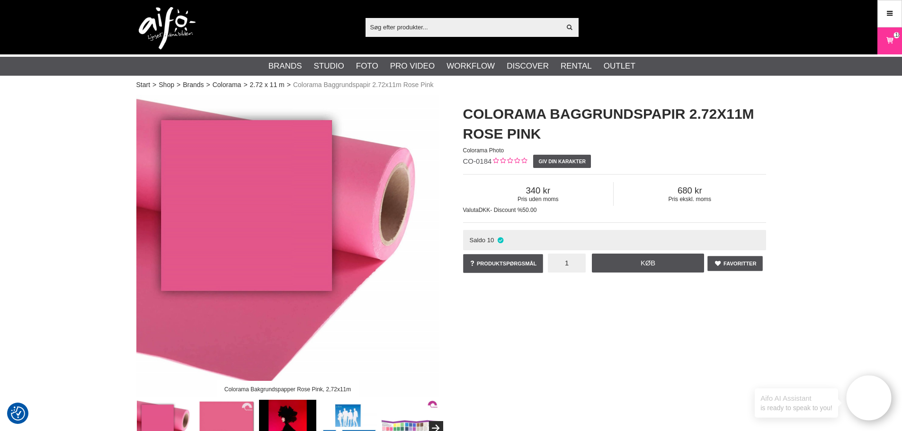
click at [570, 270] on input "1" at bounding box center [567, 263] width 38 height 19
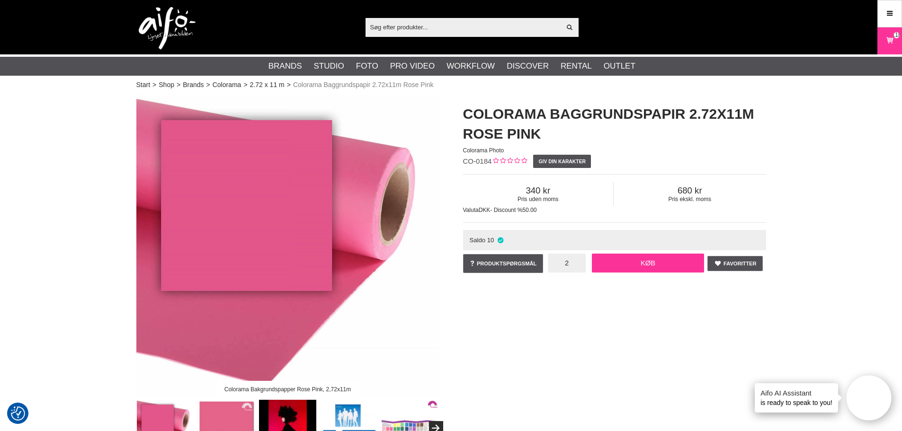
type input "2"
click at [617, 265] on link "Køb" at bounding box center [648, 263] width 113 height 19
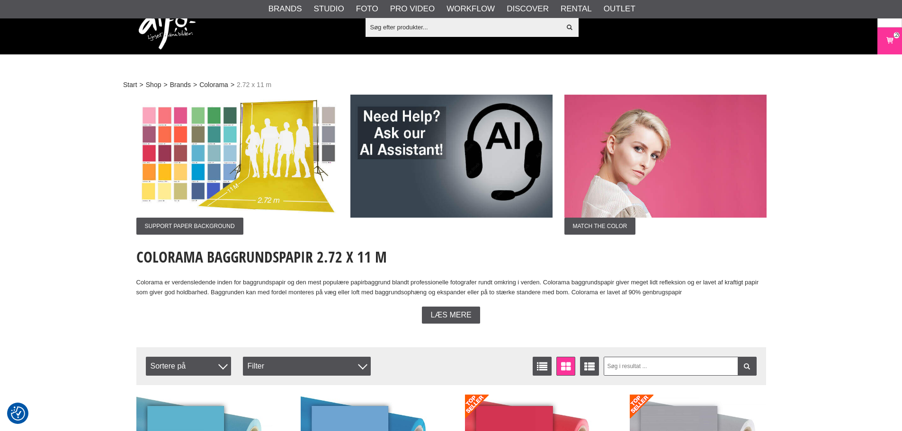
scroll to position [2856, 0]
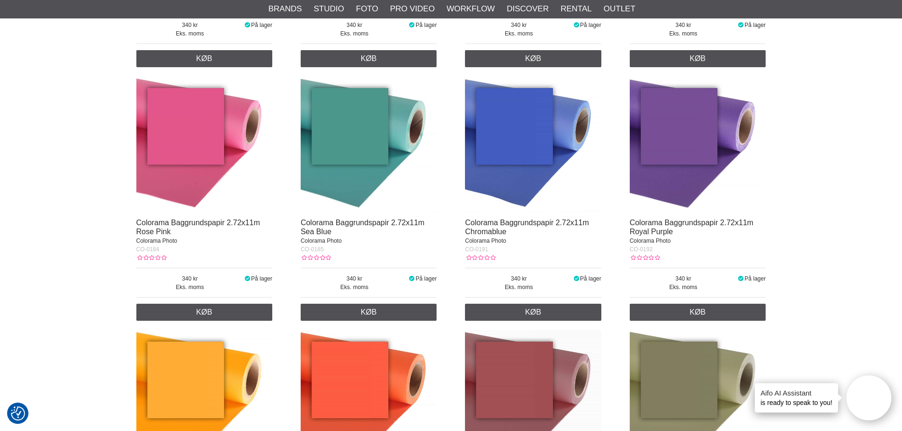
click at [377, 140] on img at bounding box center [369, 145] width 136 height 136
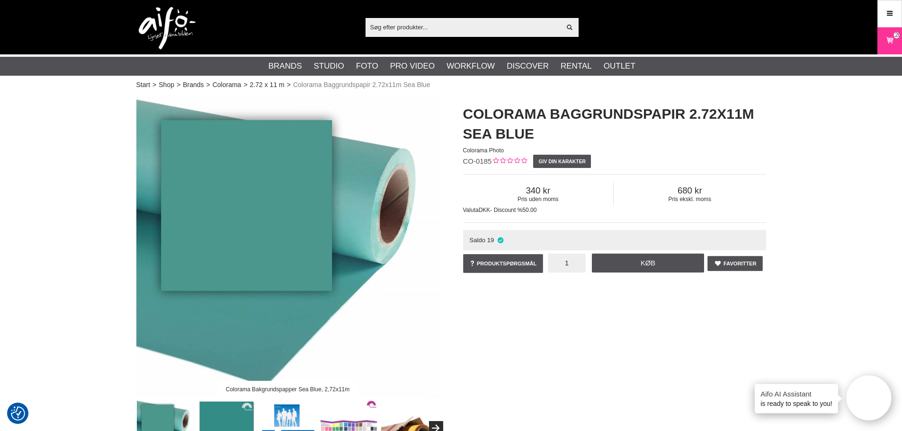
click at [559, 265] on input "1" at bounding box center [567, 263] width 38 height 19
type input "4"
click at [636, 263] on link "Køb" at bounding box center [648, 263] width 113 height 19
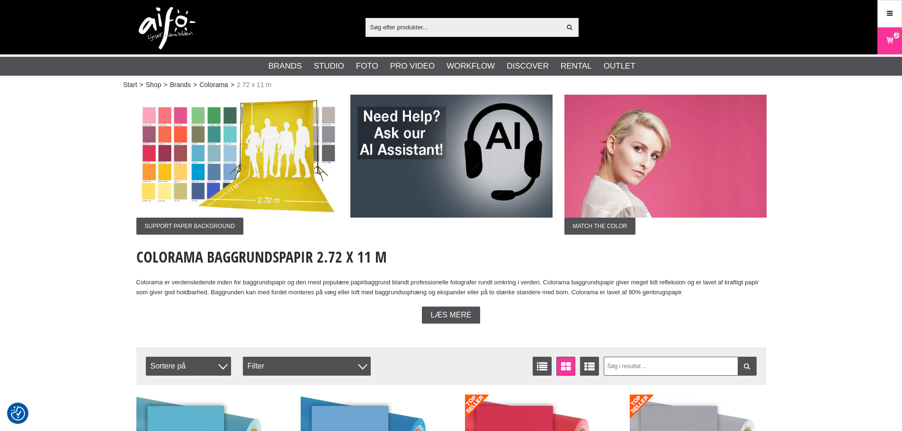
scroll to position [2856, 0]
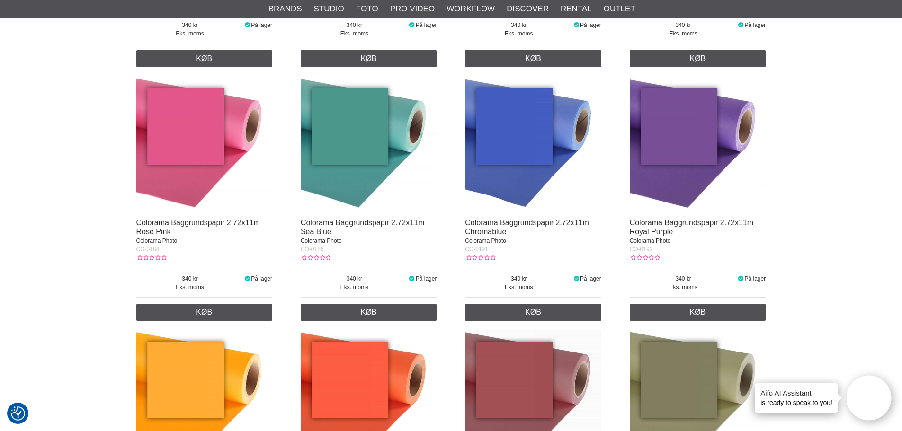
click at [695, 163] on img at bounding box center [698, 145] width 136 height 136
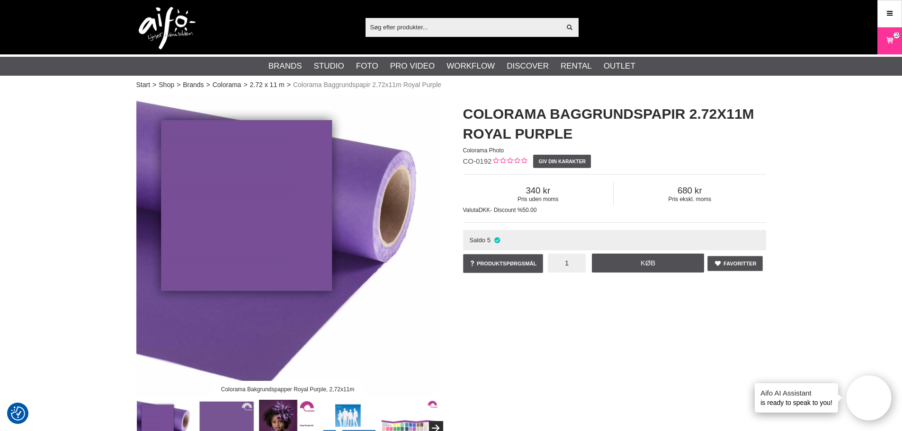
click at [570, 263] on input "1" at bounding box center [567, 263] width 38 height 19
click at [608, 264] on link "Køb" at bounding box center [648, 263] width 113 height 19
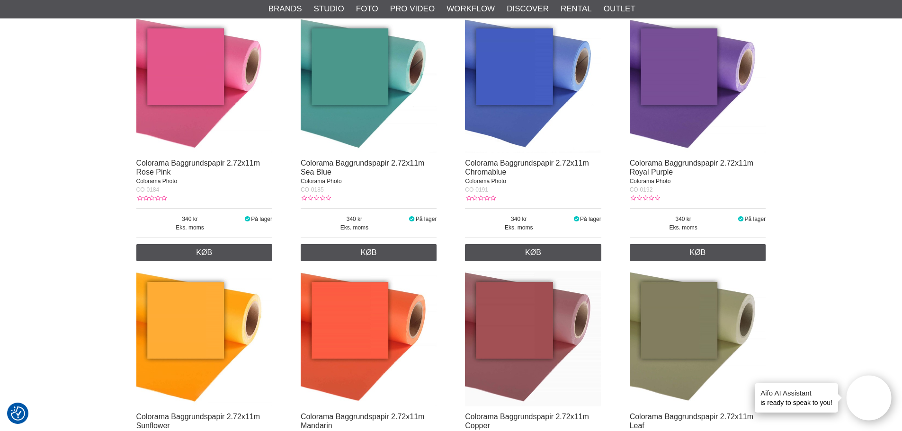
scroll to position [3046, 0]
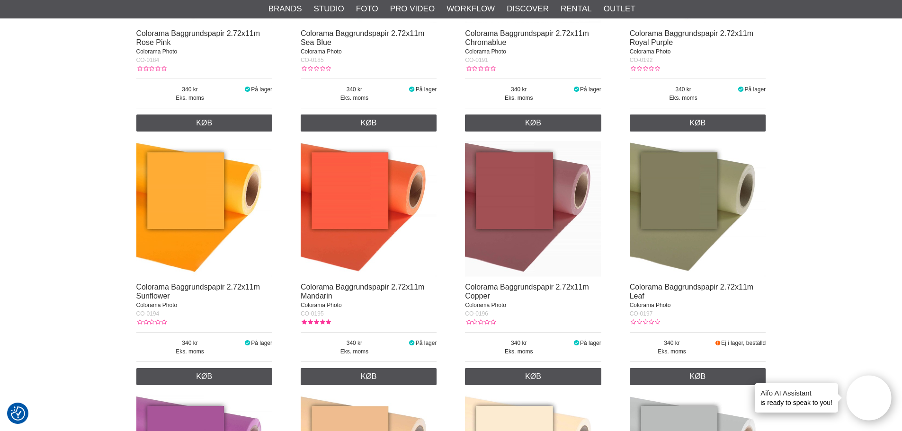
click at [517, 210] on img at bounding box center [533, 209] width 136 height 136
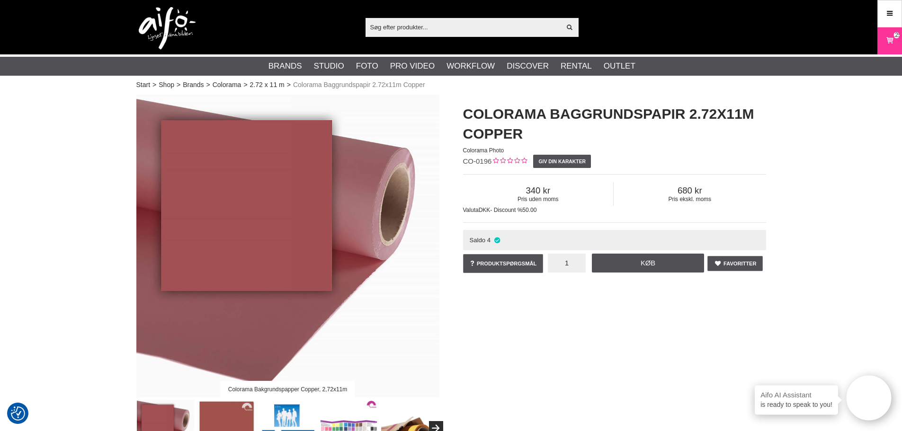
click at [575, 267] on input "1" at bounding box center [567, 263] width 38 height 19
type input "2"
click at [618, 267] on link "Køb" at bounding box center [648, 263] width 113 height 19
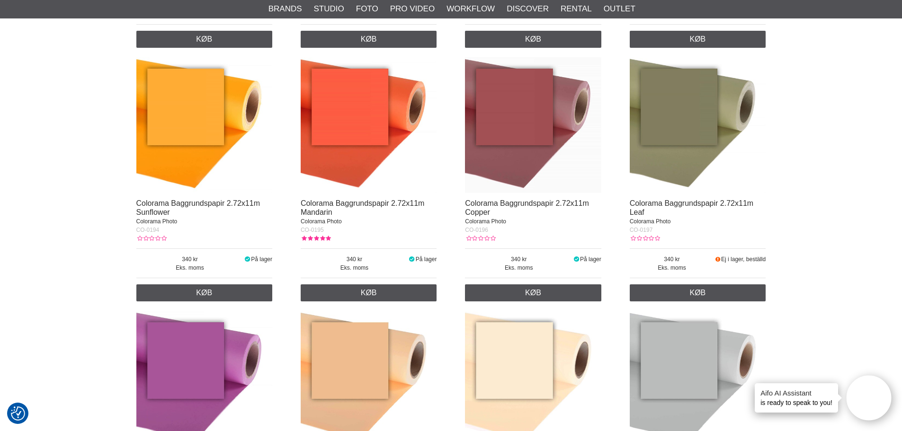
scroll to position [3093, 0]
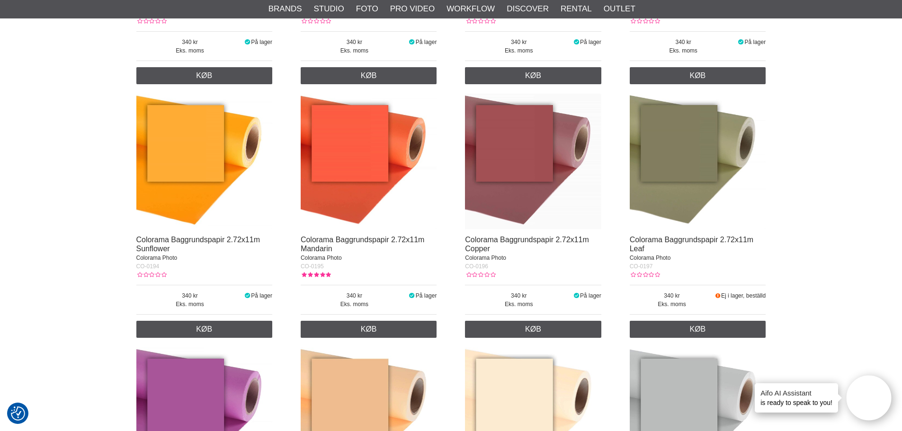
click at [682, 141] on img at bounding box center [698, 162] width 136 height 136
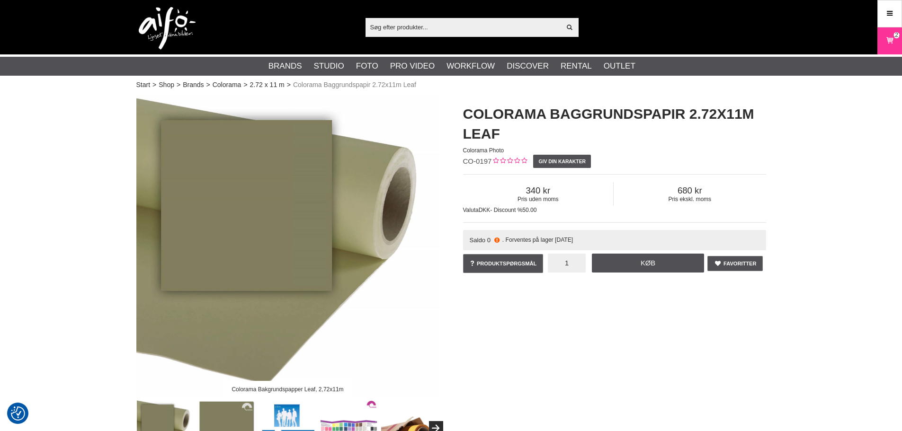
click at [565, 265] on input "1" at bounding box center [567, 263] width 38 height 19
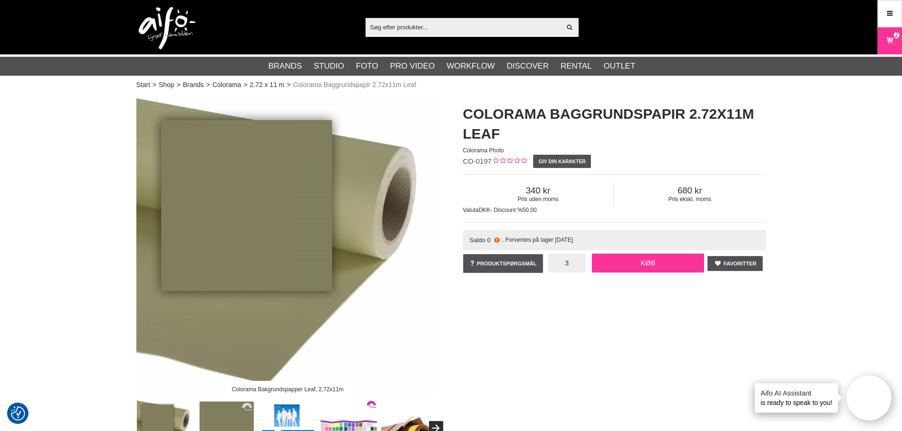
type input "3"
click at [626, 268] on link "Køb" at bounding box center [648, 263] width 113 height 19
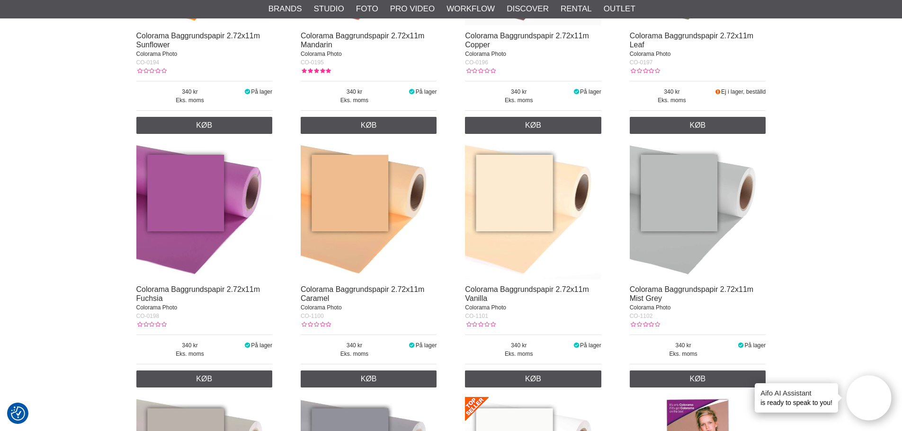
scroll to position [3377, 0]
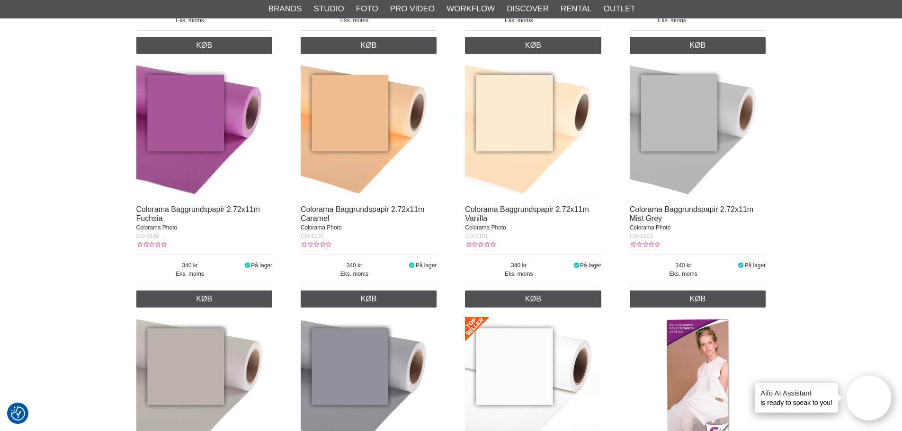
click at [682, 139] on img at bounding box center [698, 131] width 136 height 136
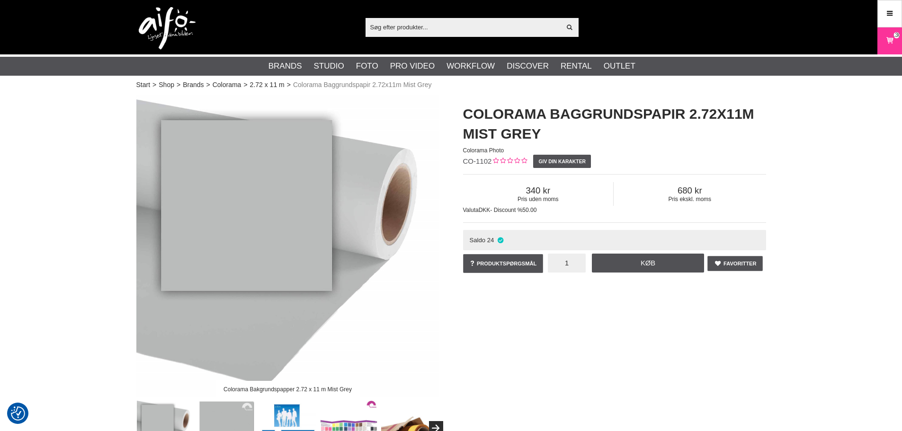
click at [565, 267] on input "1" at bounding box center [567, 263] width 38 height 19
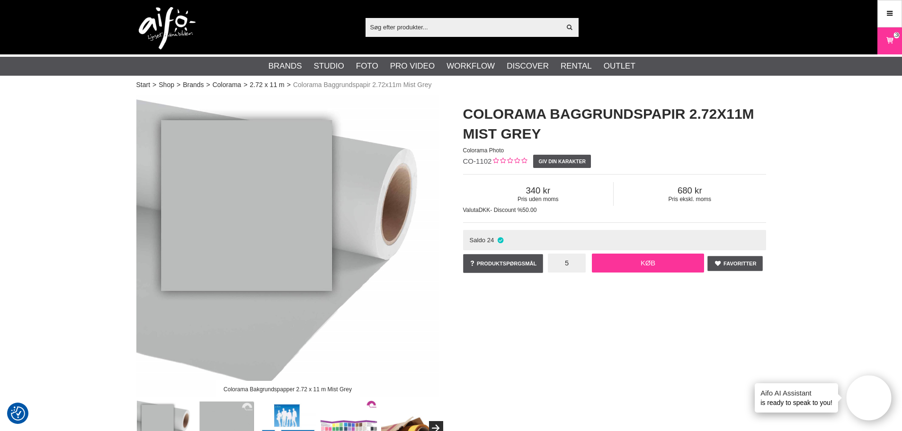
type input "5"
click at [633, 257] on link "Køb" at bounding box center [648, 263] width 113 height 19
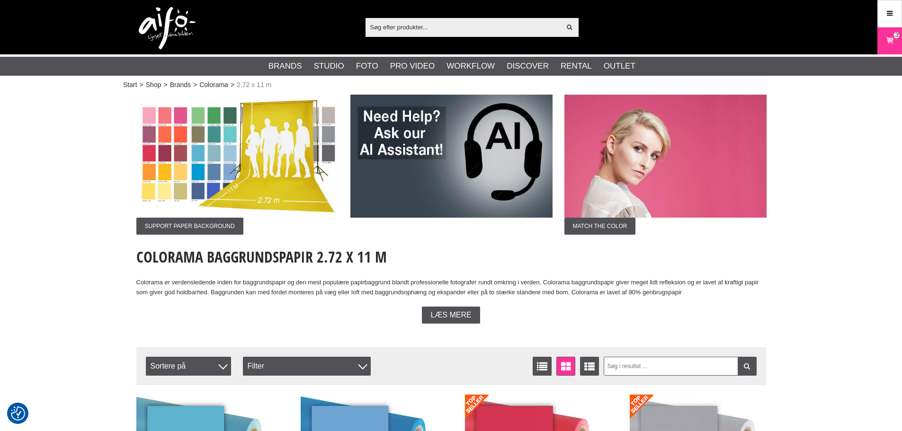
scroll to position [3377, 0]
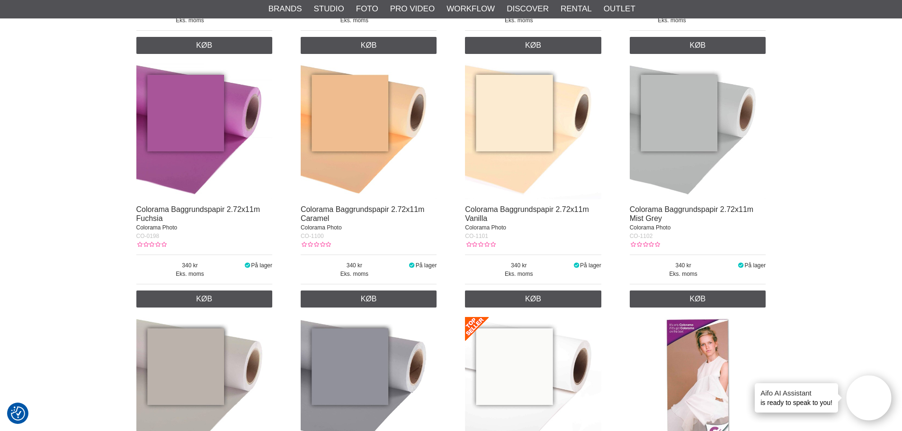
click at [517, 154] on img at bounding box center [533, 131] width 136 height 136
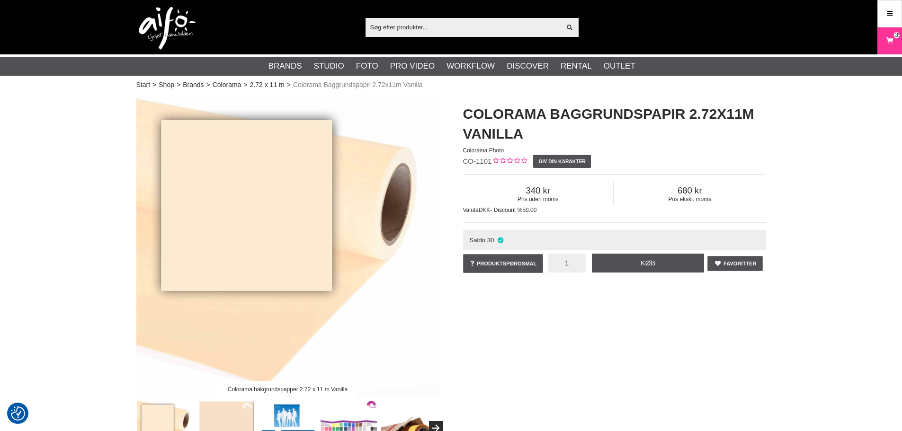
click at [566, 264] on input "1" at bounding box center [567, 263] width 38 height 19
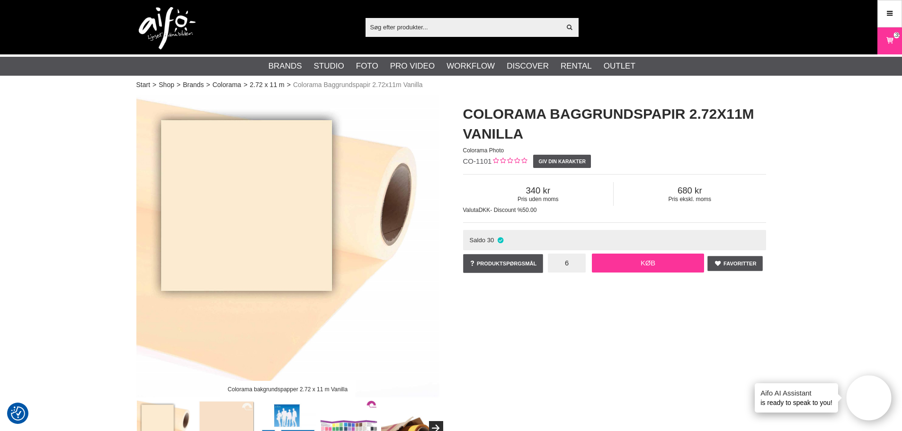
type input "6"
click at [601, 266] on link "Køb" at bounding box center [648, 263] width 113 height 19
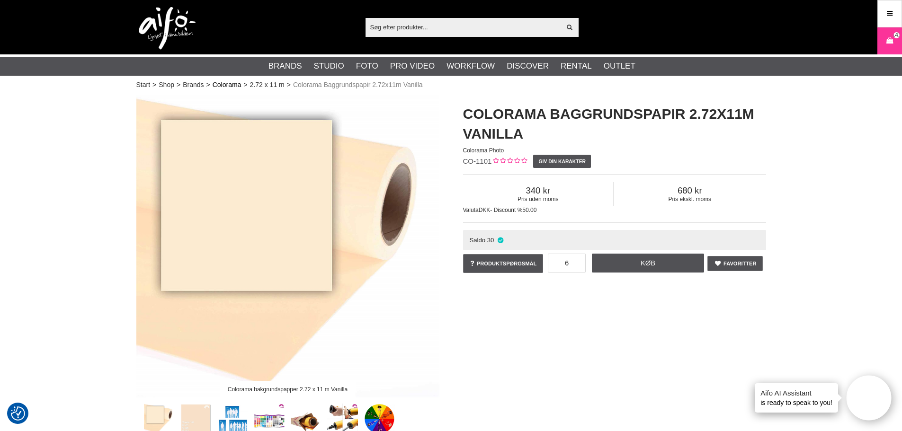
click at [227, 84] on link "Colorama" at bounding box center [227, 85] width 29 height 10
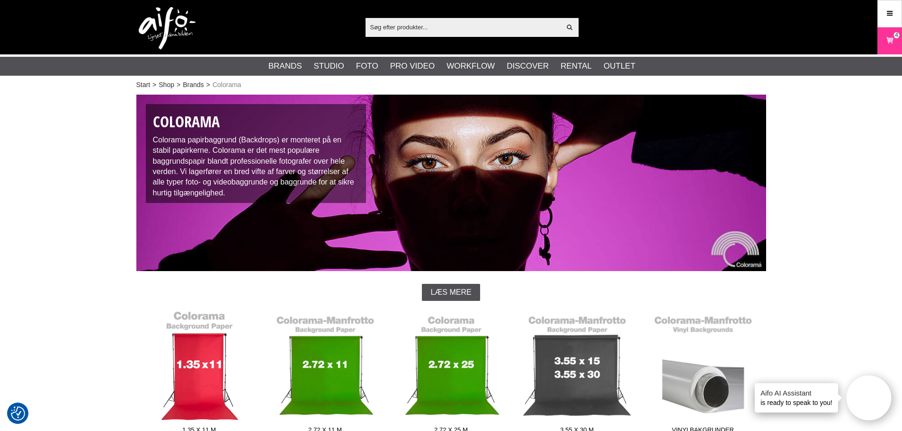
click at [195, 369] on link "1.35 x 11 m" at bounding box center [199, 375] width 126 height 128
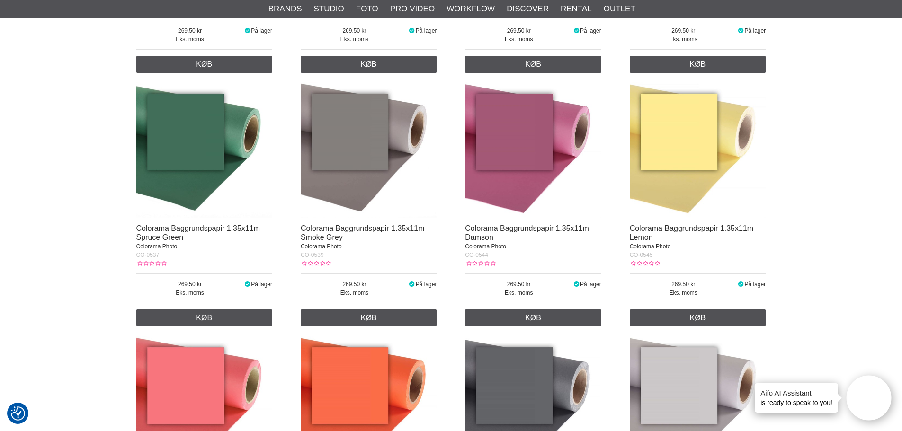
scroll to position [1752, 0]
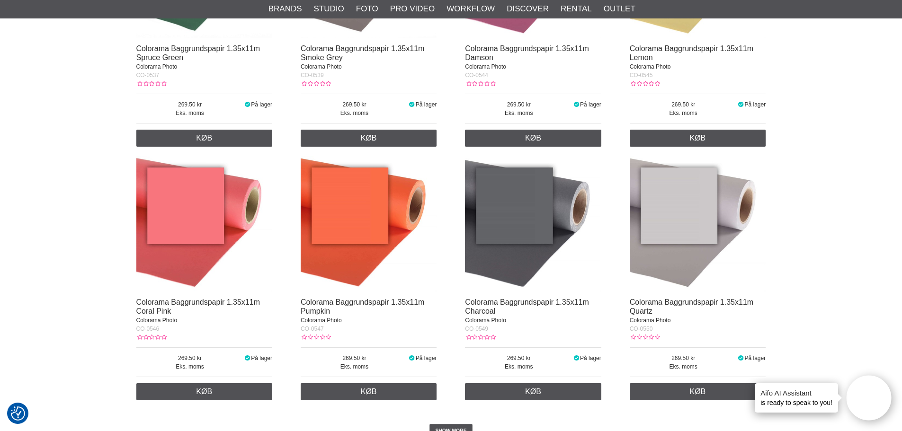
click at [694, 232] on img at bounding box center [698, 224] width 136 height 136
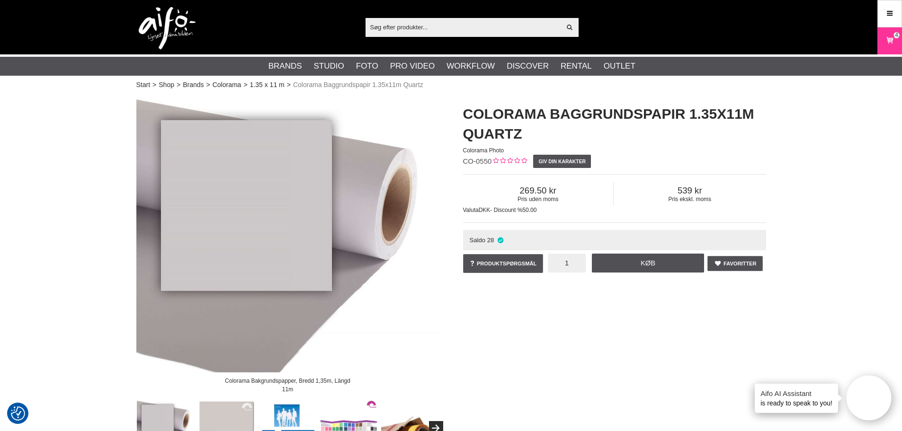
click at [570, 264] on input "1" at bounding box center [567, 263] width 38 height 19
type input "4"
click at [612, 267] on link "Køb" at bounding box center [648, 263] width 113 height 19
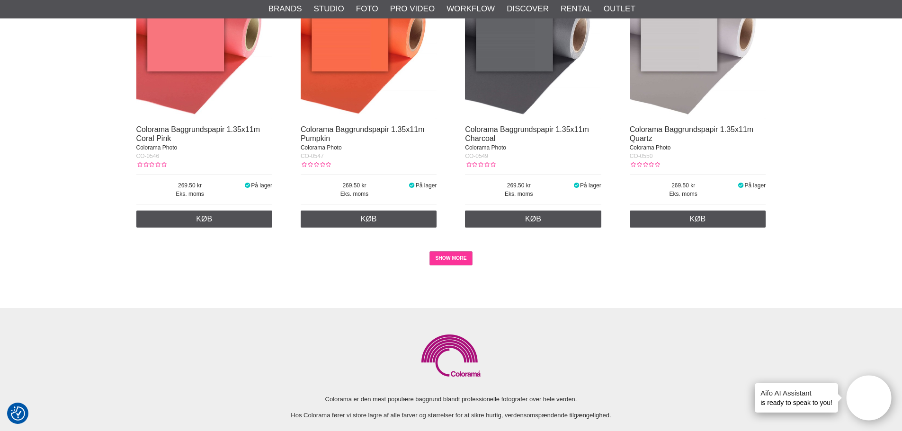
scroll to position [1941, 0]
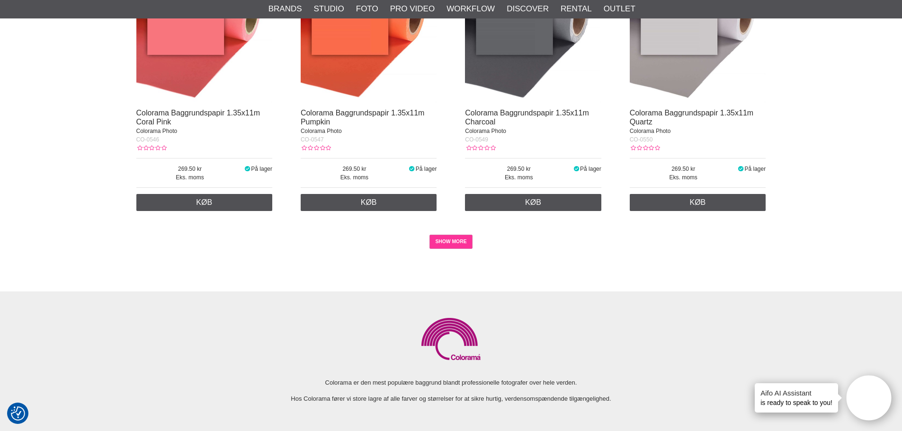
click at [462, 243] on link "SHOW MORE" at bounding box center [450, 242] width 43 height 14
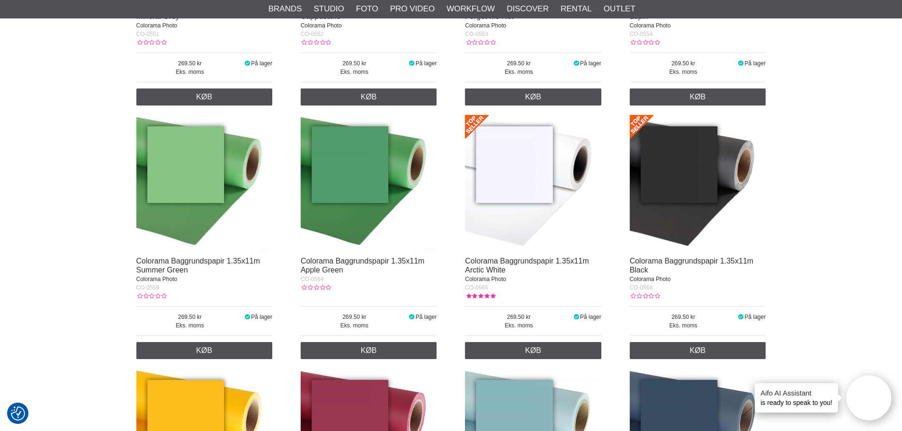
scroll to position [2306, 0]
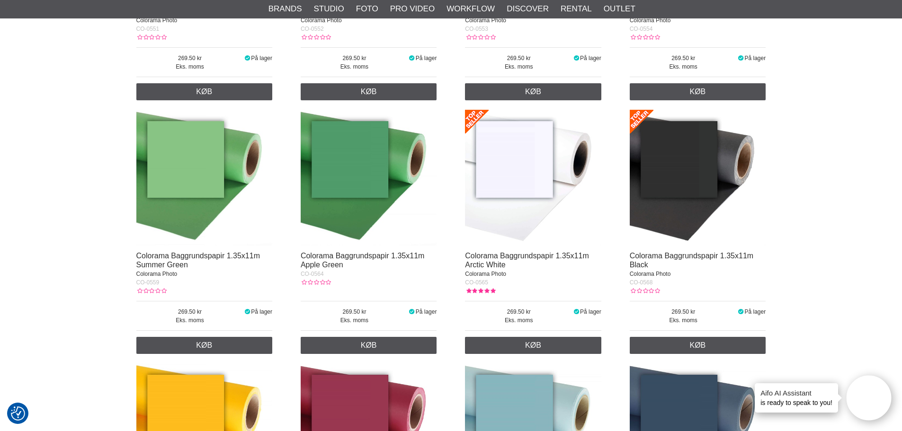
click at [517, 198] on img at bounding box center [533, 178] width 136 height 136
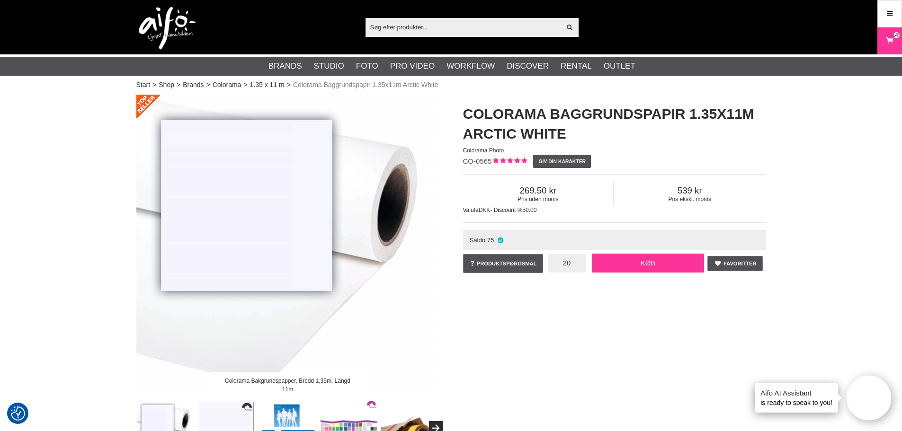
type input "20"
click at [627, 262] on link "Køb" at bounding box center [648, 263] width 113 height 19
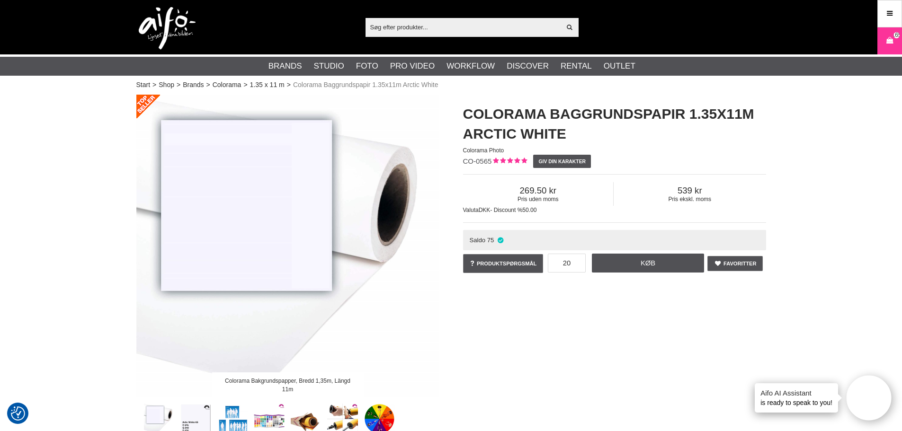
click at [455, 30] on input "text" at bounding box center [463, 27] width 196 height 14
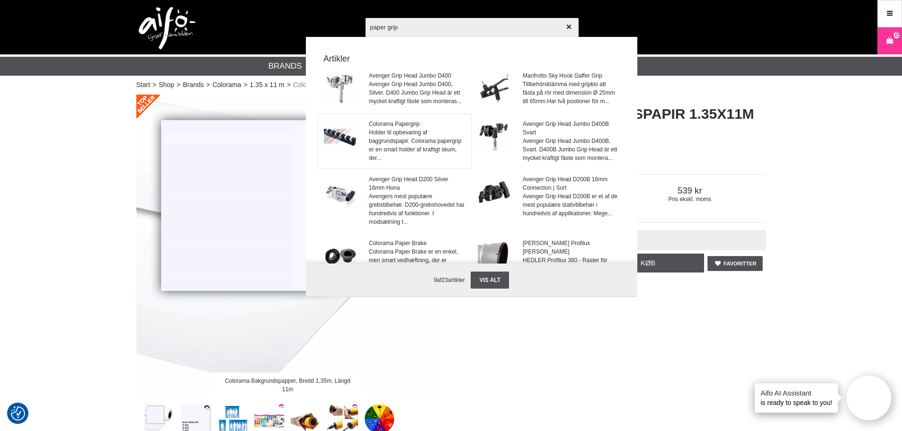
type input "paper grip"
click at [383, 147] on span "Holder til opbevaring af baggrundspapir. Colorama papergrip er en smart holder …" at bounding box center [417, 145] width 96 height 34
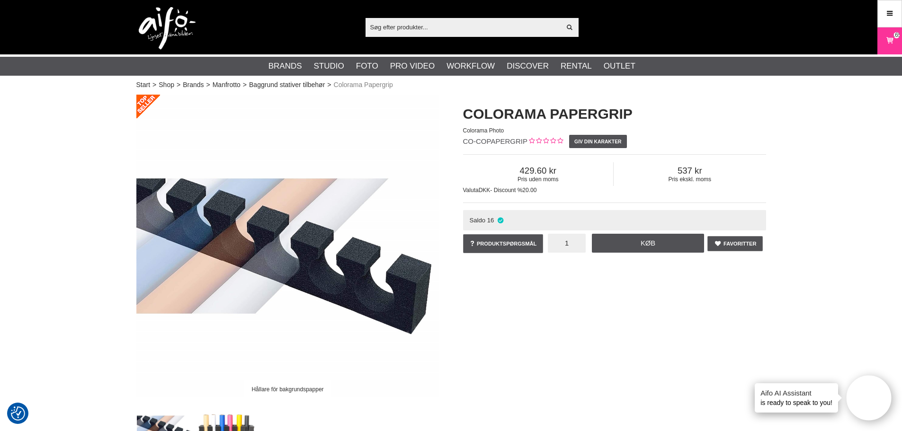
drag, startPoint x: 564, startPoint y: 244, endPoint x: 582, endPoint y: 249, distance: 18.6
click at [582, 248] on input "1" at bounding box center [567, 243] width 38 height 19
type input "2"
click at [634, 246] on link "Køb" at bounding box center [648, 243] width 113 height 19
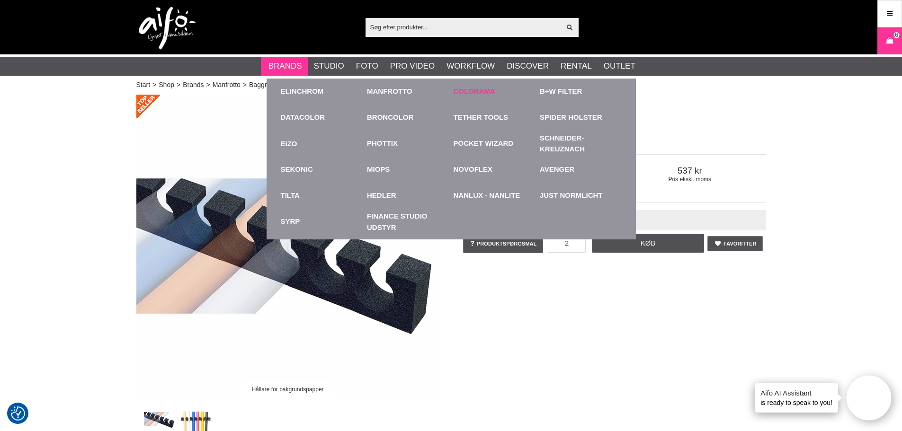
click at [477, 90] on link "Colorama" at bounding box center [475, 91] width 42 height 11
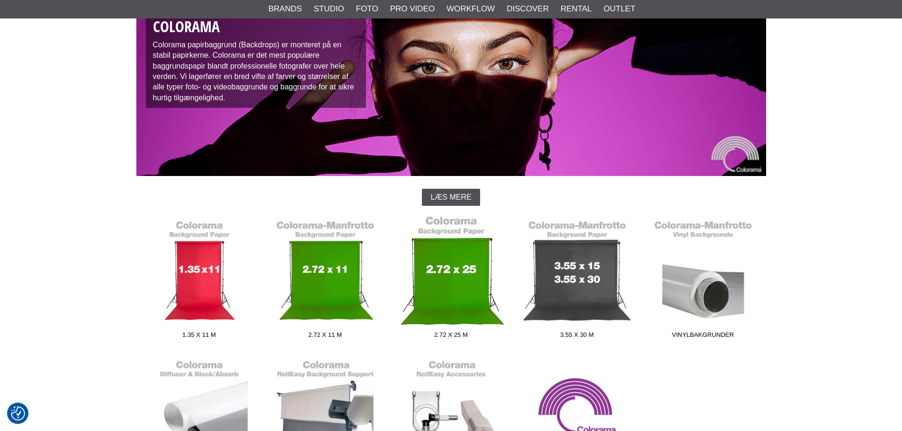
scroll to position [189, 0]
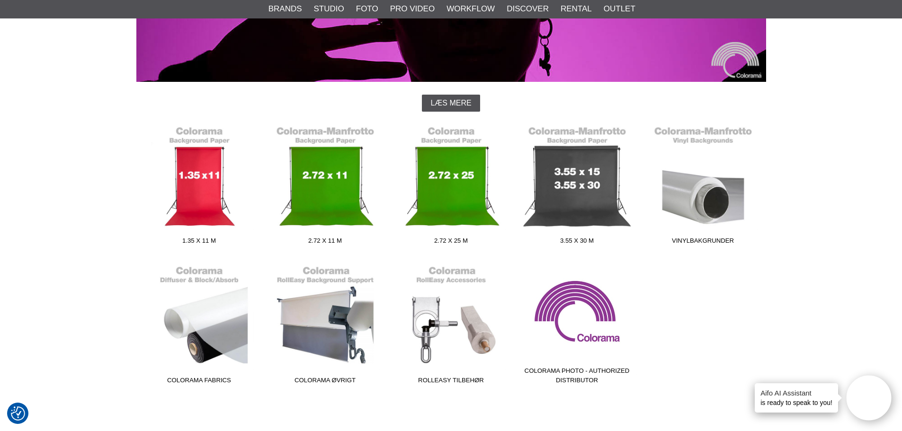
click at [597, 327] on link "Colorama Photo - Authorized Distributor" at bounding box center [577, 325] width 126 height 128
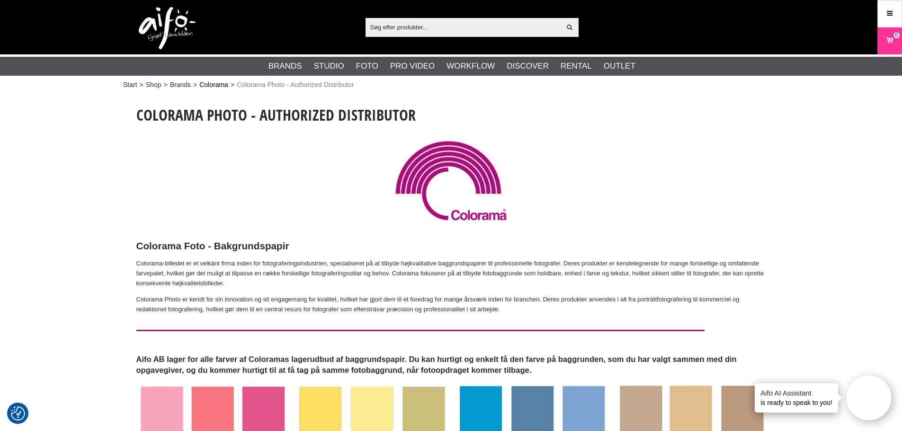
click at [220, 84] on link "Colorama" at bounding box center [213, 85] width 29 height 10
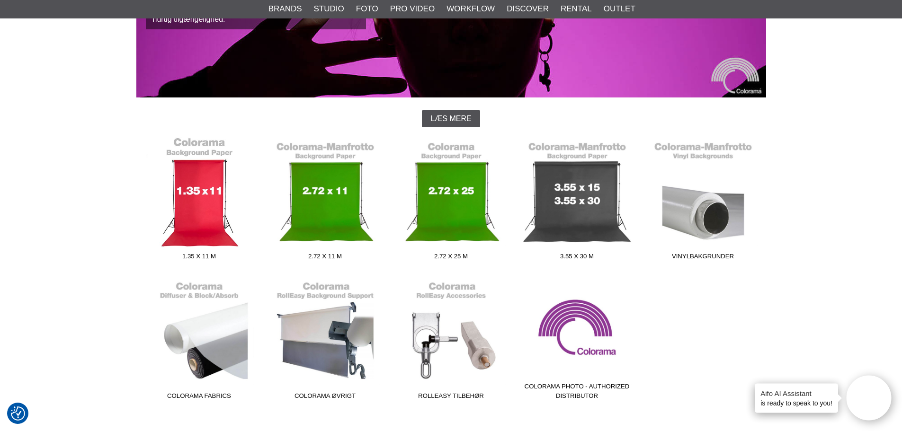
scroll to position [284, 0]
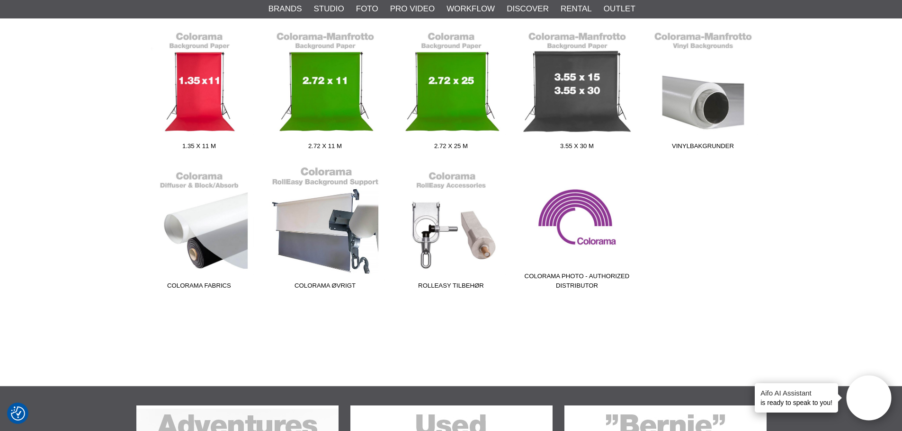
click at [319, 257] on link "Colorama Øvrigt" at bounding box center [325, 230] width 126 height 128
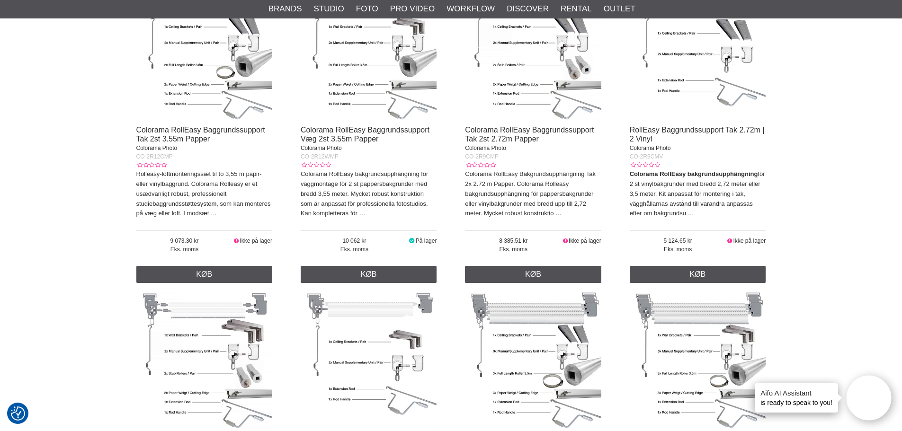
scroll to position [947, 0]
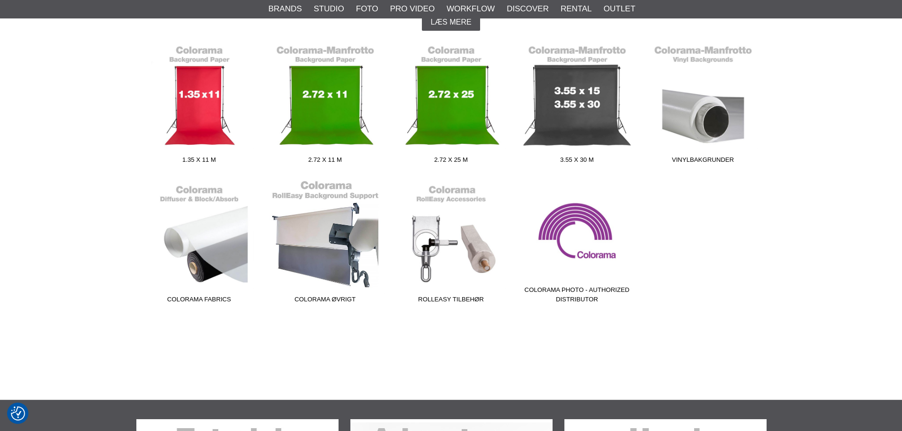
scroll to position [284, 0]
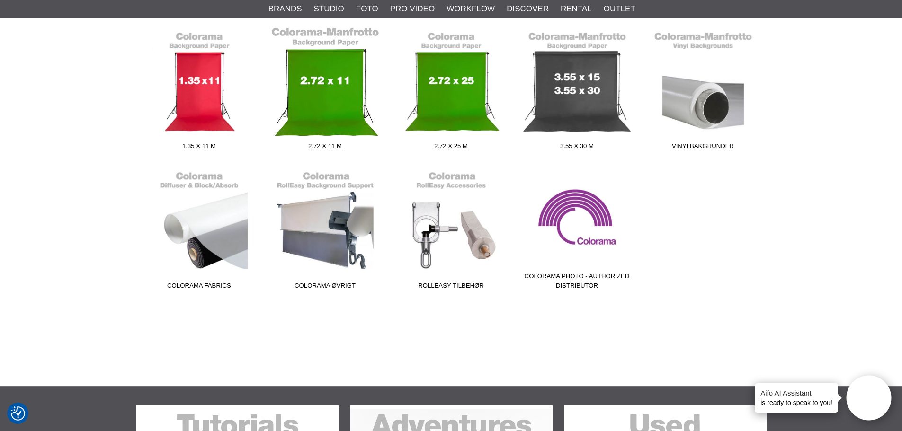
click at [336, 97] on link "2.72 x 11 m" at bounding box center [325, 91] width 126 height 128
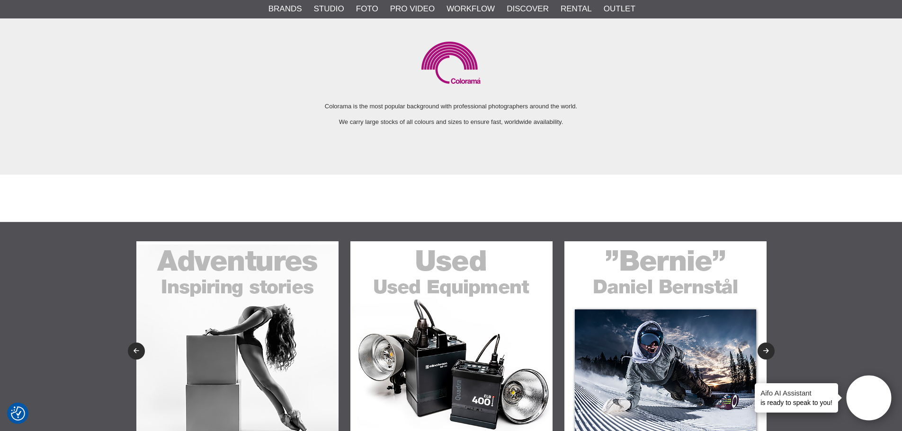
scroll to position [2036, 0]
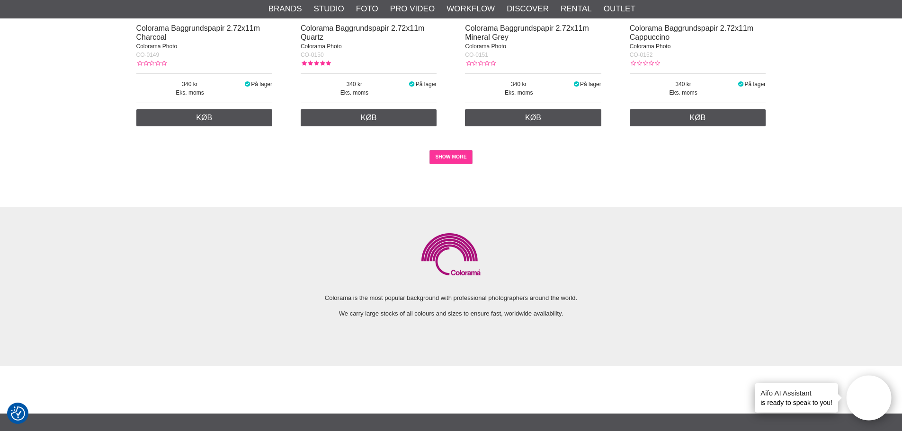
click at [451, 158] on link "SHOW MORE" at bounding box center [450, 157] width 43 height 14
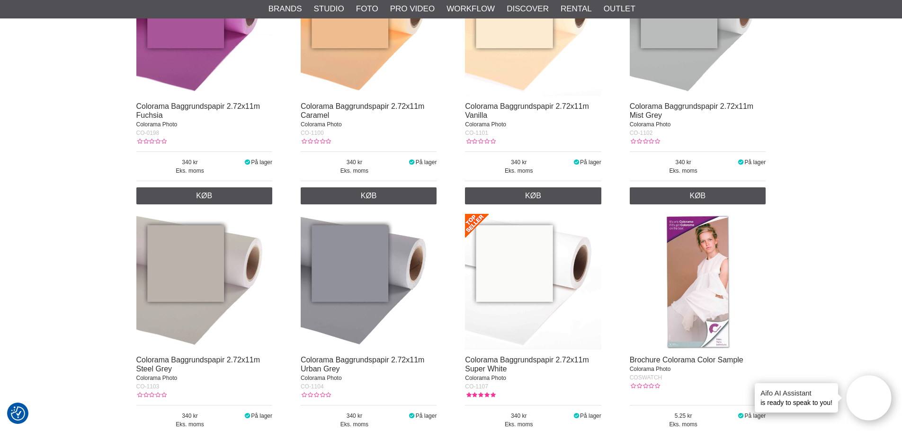
scroll to position [3661, 0]
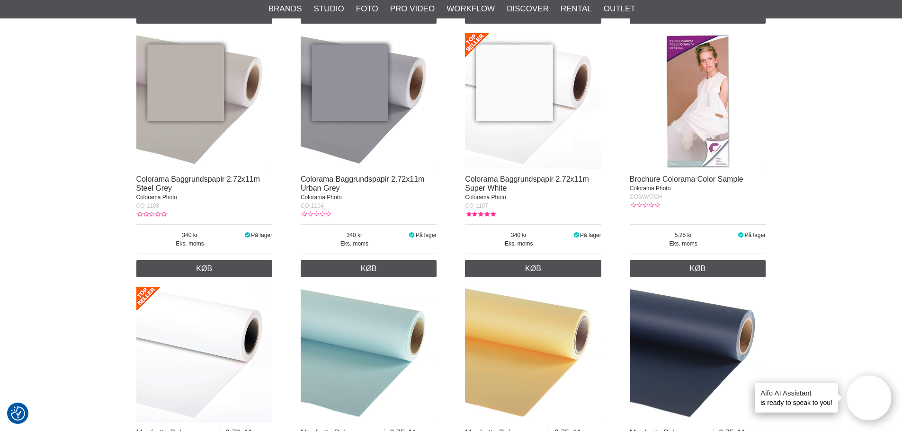
click at [698, 131] on img at bounding box center [698, 101] width 136 height 136
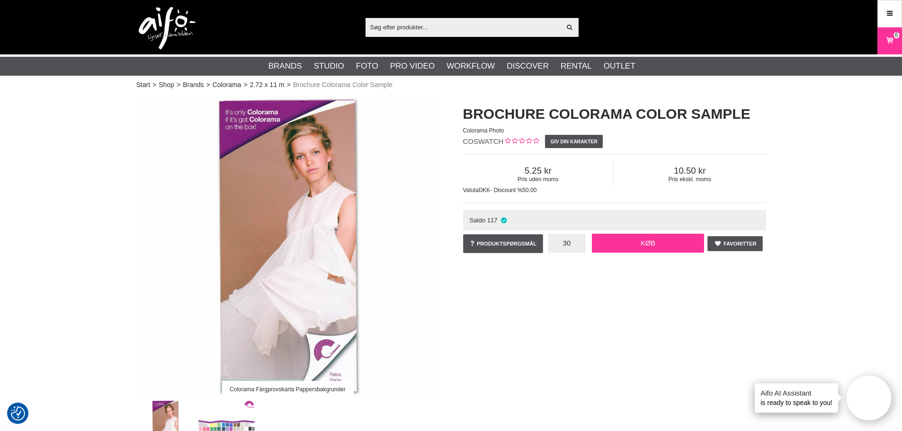
type input "30"
click at [607, 242] on link "Køb" at bounding box center [648, 243] width 113 height 19
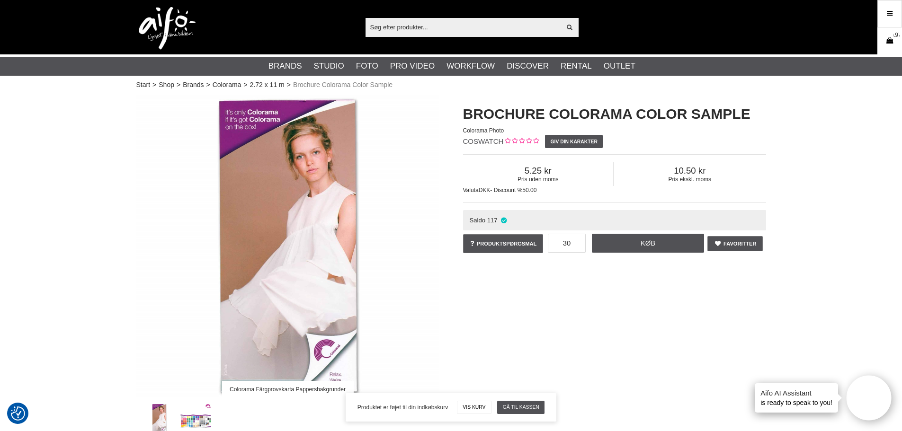
click at [886, 48] on link "Kurv 197" at bounding box center [890, 41] width 24 height 22
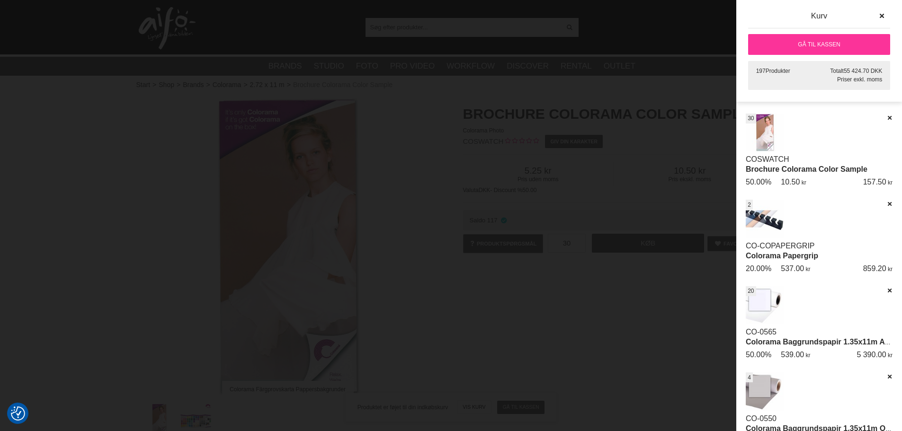
click at [809, 49] on link "Gå til kassen" at bounding box center [819, 44] width 142 height 21
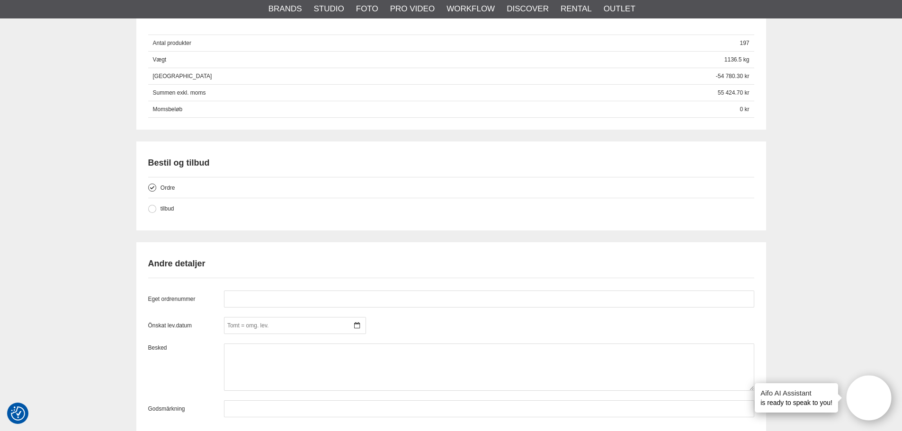
scroll to position [1420, 0]
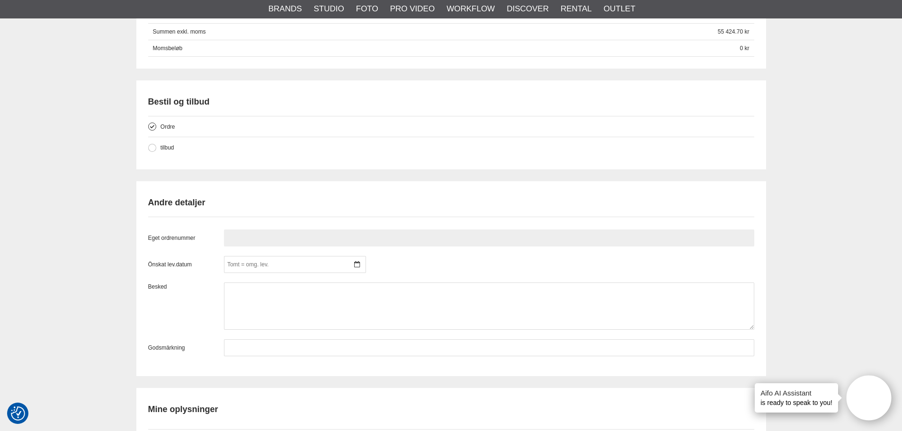
click at [249, 236] on input "text" at bounding box center [489, 238] width 530 height 17
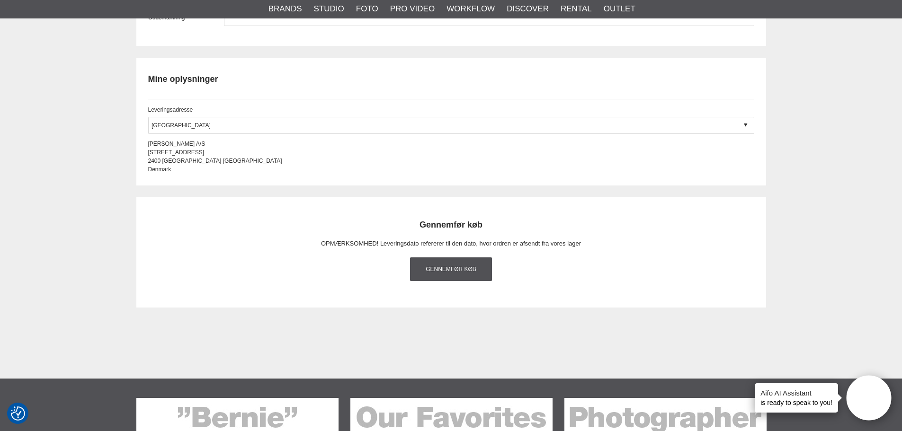
scroll to position [1752, 0]
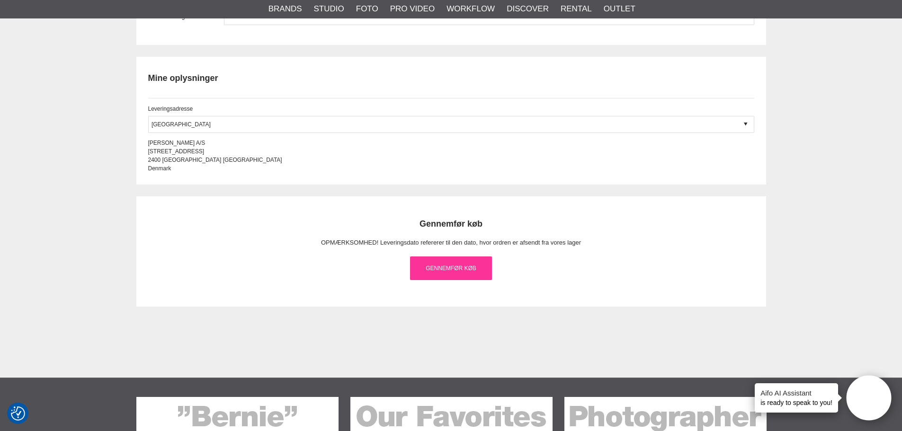
type input "119328"
click at [452, 267] on link "Gennemfør køb" at bounding box center [451, 269] width 82 height 24
